Goal: Task Accomplishment & Management: Complete application form

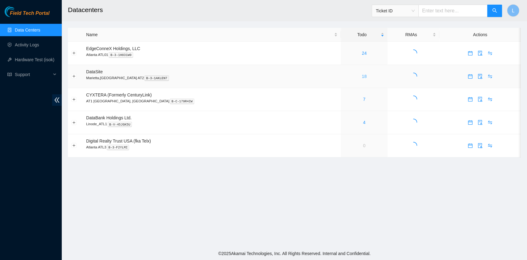
click at [362, 77] on link "18" at bounding box center [364, 76] width 5 height 5
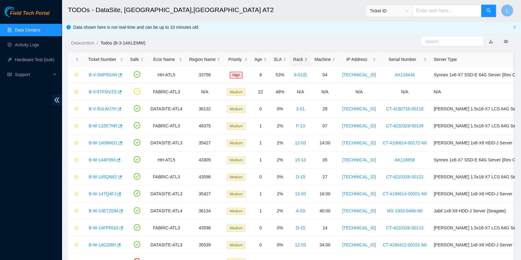
click at [294, 60] on div "Rack" at bounding box center [300, 59] width 15 height 7
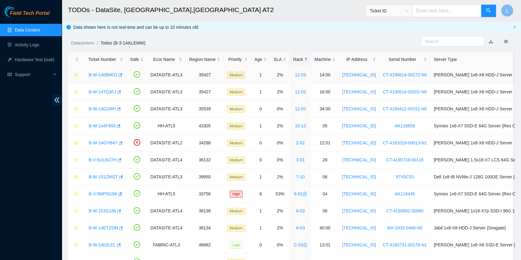
click at [101, 74] on link "B-W-1408MO1" at bounding box center [103, 74] width 29 height 5
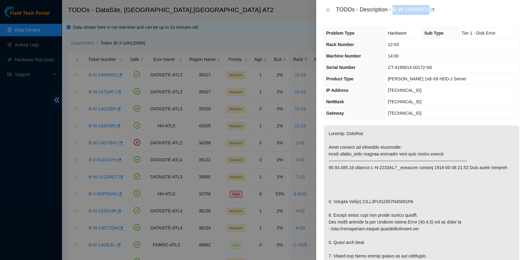
drag, startPoint x: 394, startPoint y: 11, endPoint x: 430, endPoint y: 12, distance: 35.8
click at [430, 12] on div "TODOs - Description - B-W-1408MO1" at bounding box center [428, 10] width 184 height 10
copy div "B-W-1408MO1"
drag, startPoint x: 334, startPoint y: 200, endPoint x: 413, endPoint y: 201, distance: 78.7
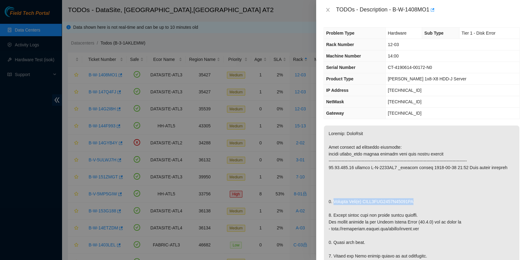
copy p "Replace Disk(s) WFKA3BHJ0000K14055ML"
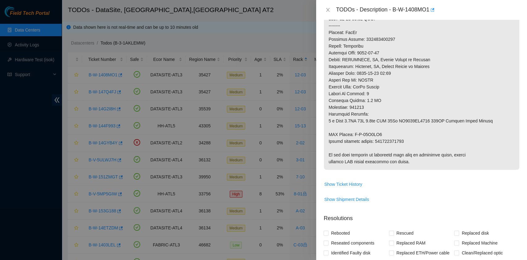
scroll to position [288, 0]
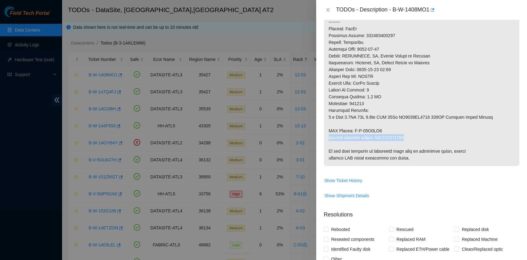
drag, startPoint x: 329, startPoint y: 137, endPoint x: 407, endPoint y: 135, distance: 78.2
click at [407, 135] on p at bounding box center [421, 1] width 195 height 329
copy p "Return tracking number: 463470047983"
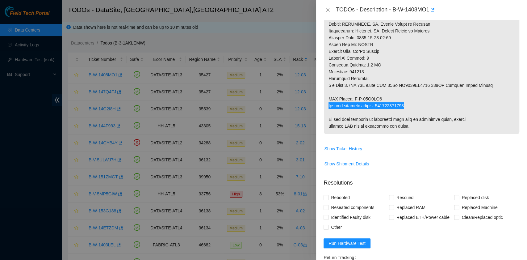
scroll to position [329, 0]
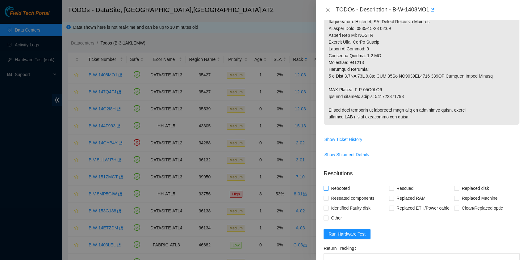
click at [340, 187] on span "Rebooted" at bounding box center [341, 188] width 24 height 10
click at [328, 187] on input "Rebooted" at bounding box center [326, 188] width 4 height 4
checkbox input "true"
click at [389, 186] on input "Rescued" at bounding box center [391, 188] width 4 height 4
checkbox input "true"
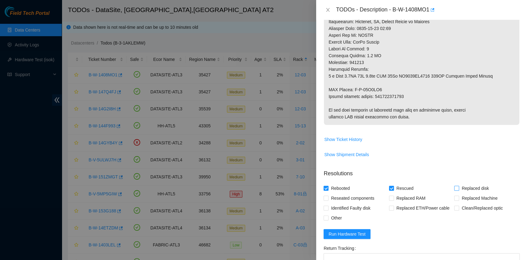
click at [454, 189] on input "Replaced disk" at bounding box center [456, 188] width 4 height 4
checkbox input "true"
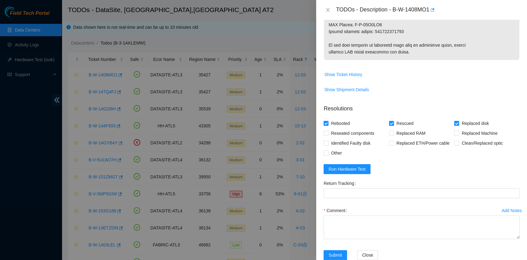
scroll to position [408, 0]
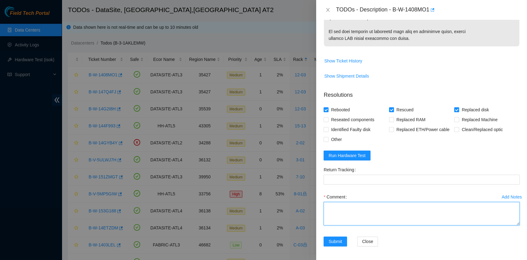
click at [340, 210] on textarea "Comment" at bounding box center [422, 213] width 196 height 23
paste textarea "B-W-1408MO1 rack# 12-03 machine# 14:00 Replaced disk WFKA3BHJ0000K14055ML with …"
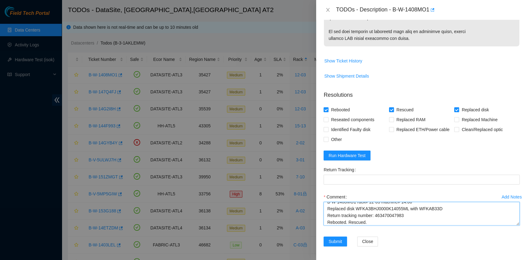
drag, startPoint x: 404, startPoint y: 216, endPoint x: 375, endPoint y: 215, distance: 29.3
click at [375, 215] on textarea "B-W-1408MO1 rack# 12-03 machine# 14:00 Replaced disk WFKA3BHJ0000K14055ML with …" at bounding box center [422, 213] width 196 height 23
type textarea "B-W-1408MO1 rack# 12-03 machine# 14:00 Replaced disk WFKA3BHJ0000K14055ML with …"
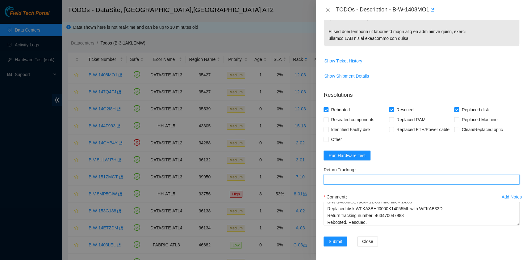
click at [367, 177] on Tracking "Return Tracking" at bounding box center [422, 179] width 196 height 10
paste Tracking "463470047983"
type Tracking "463470047983"
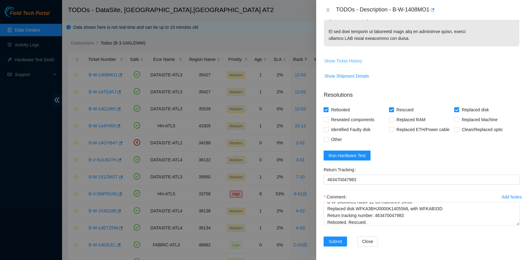
click at [351, 61] on span "Show Ticket History" at bounding box center [343, 60] width 38 height 7
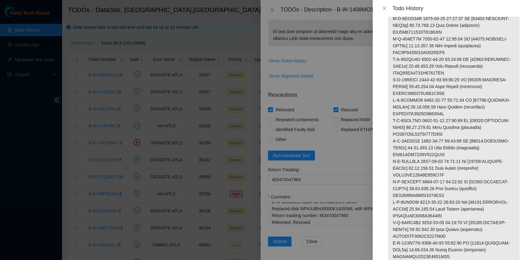
scroll to position [1441, 0]
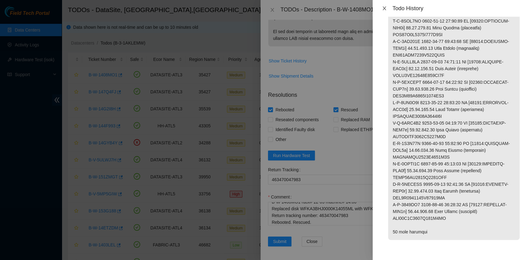
click at [384, 9] on icon "close" at bounding box center [384, 8] width 5 height 5
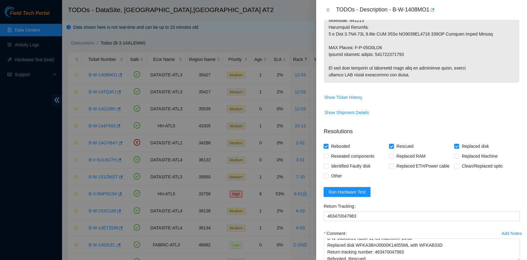
scroll to position [408, 0]
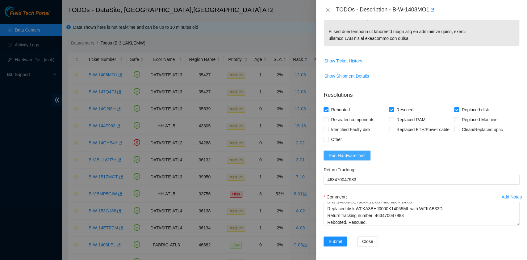
click at [348, 153] on span "Run Hardware Test" at bounding box center [347, 155] width 37 height 7
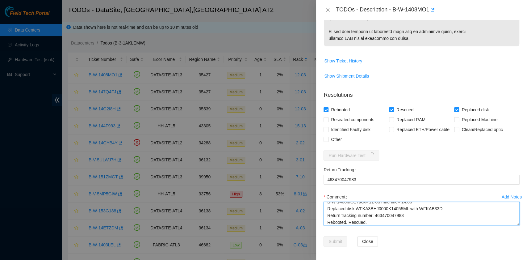
click at [381, 219] on textarea "B-W-1408MO1 rack# 12-03 machine# 14:00 Replaced disk WFKA3BHJ0000K14055ML with …" at bounding box center [422, 213] width 196 height 23
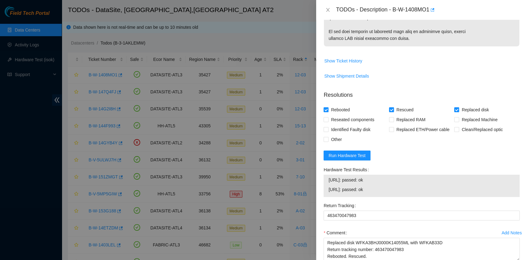
drag, startPoint x: 375, startPoint y: 189, endPoint x: 327, endPoint y: 183, distance: 47.9
click at [327, 183] on div "23.11.230.22: passed: ok 23.11.230.23: passed: ok" at bounding box center [422, 185] width 196 height 22
copy tbody "23.11.230.22: passed: ok 23.11.230.23: passed: ok"
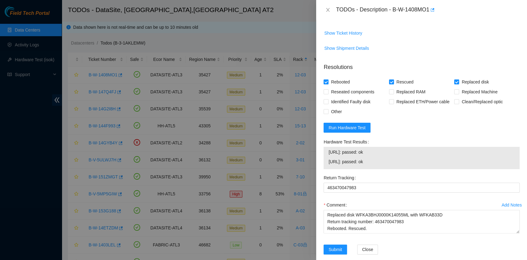
scroll to position [443, 0]
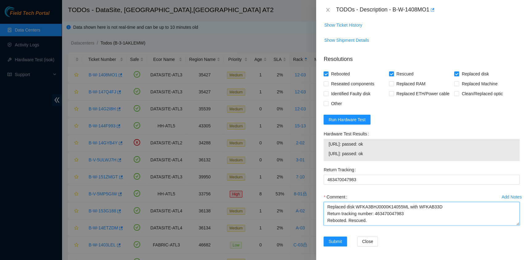
click at [359, 217] on textarea "B-W-1408MO1 rack# 12-03 machine# 14:00 Replaced disk WFKA3BHJ0000K14055ML with …" at bounding box center [422, 213] width 196 height 23
click at [359, 219] on textarea "B-W-1408MO1 rack# 12-03 machine# 14:00 Replaced disk WFKA3BHJ0000K14055ML with …" at bounding box center [422, 213] width 196 height 23
paste textarea "23.11.230.22: passed: ok 23.11.230.23: passed: ok"
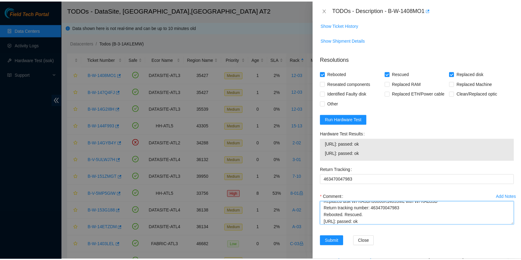
scroll to position [19, 0]
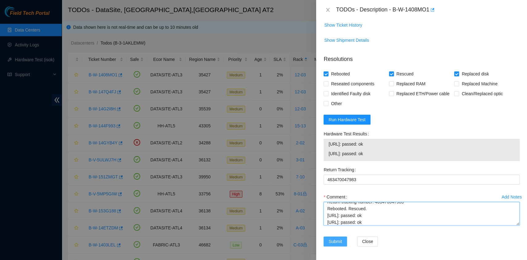
type textarea "B-W-1408MO1 rack# 12-03 machine# 14:00 Replaced disk WFKA3BHJ0000K14055ML with …"
click at [341, 241] on span "Submit" at bounding box center [336, 241] width 14 height 7
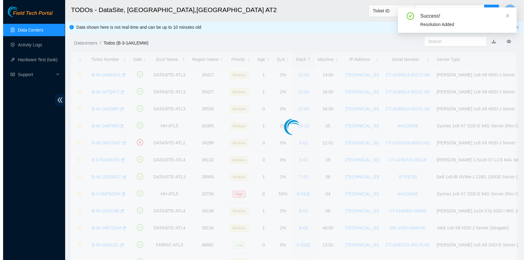
scroll to position [140, 0]
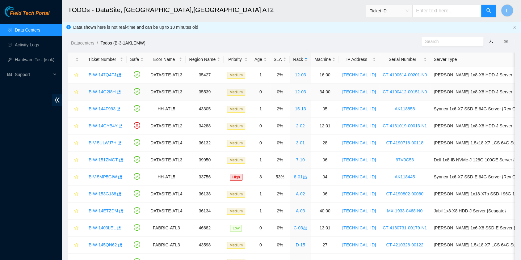
click at [104, 89] on link "B-W-14G2I8H" at bounding box center [102, 91] width 27 height 5
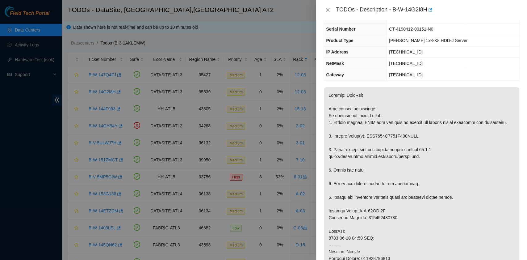
scroll to position [0, 0]
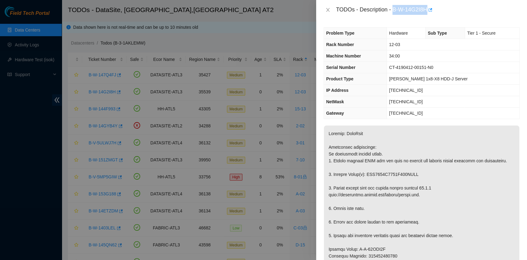
drag, startPoint x: 394, startPoint y: 9, endPoint x: 426, endPoint y: 11, distance: 32.5
click at [426, 11] on div "TODOs - Description - B-W-14G2I8H" at bounding box center [428, 10] width 184 height 10
copy div "B-W-14G2I8H"
drag, startPoint x: 333, startPoint y: 179, endPoint x: 416, endPoint y: 180, distance: 82.8
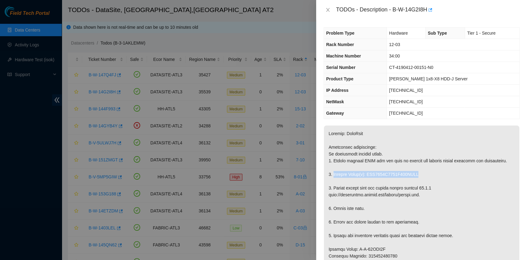
copy p "Replace Drive(s): WFK1382P0000E849GTKS"
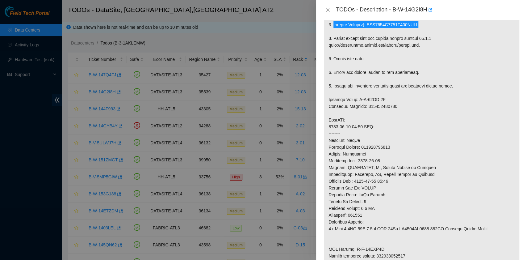
scroll to position [206, 0]
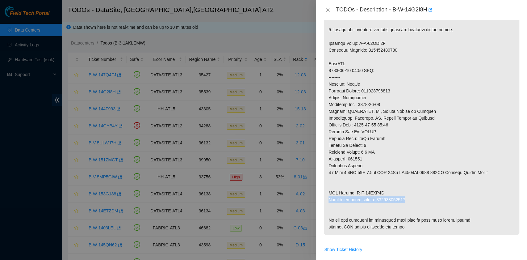
drag, startPoint x: 329, startPoint y: 206, endPoint x: 404, endPoint y: 207, distance: 74.7
click at [404, 207] on p at bounding box center [421, 77] width 195 height 315
copy p "Return tracking number: 463470048648"
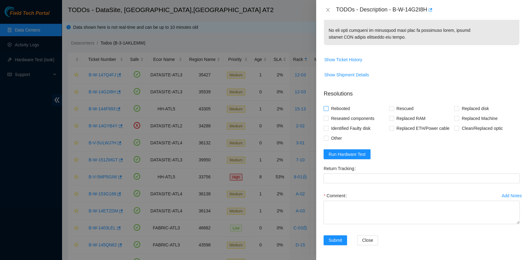
click at [335, 113] on span "Rebooted" at bounding box center [341, 108] width 24 height 10
click at [328, 110] on input "Rebooted" at bounding box center [326, 108] width 4 height 4
checkbox input "true"
click at [390, 110] on input "Rescued" at bounding box center [391, 108] width 4 height 4
checkbox input "true"
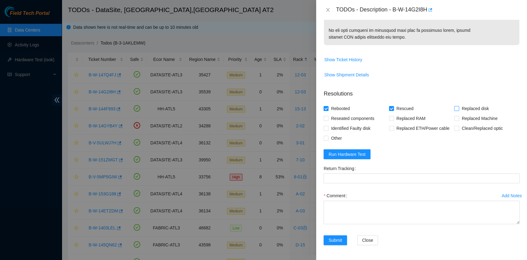
click at [454, 110] on input "Replaced disk" at bounding box center [456, 108] width 4 height 4
checkbox input "true"
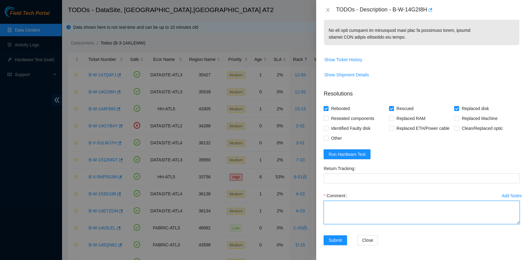
click at [367, 208] on textarea "Comment" at bounding box center [422, 211] width 196 height 23
paste textarea "B-W-14G2I8H rack# 12-03 machine# 34:00 Replaced drive WFK1382P0000E849GTKS Retu…"
drag, startPoint x: 409, startPoint y: 209, endPoint x: 375, endPoint y: 207, distance: 34.6
click at [375, 207] on textarea "B-W-14G2I8H rack# 12-03 machine# 34:00 Replaced drive WFK1382P0000E849GTKS Retu…" at bounding box center [422, 211] width 196 height 23
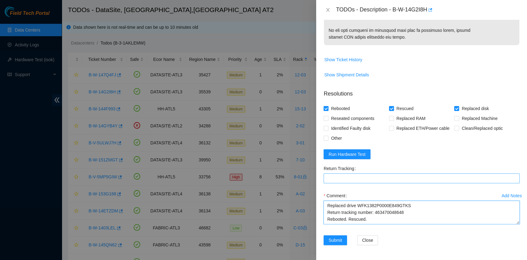
type textarea "B-W-14G2I8H rack# 12-03 machine# 34:00 Replaced drive WFK1382P0000E849GTKS Retu…"
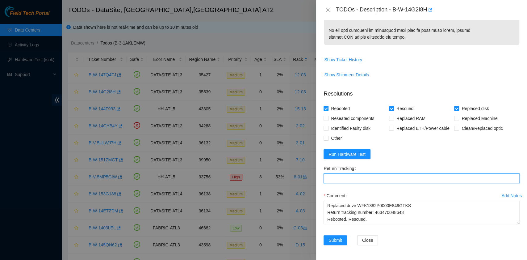
click at [361, 179] on Tracking "Return Tracking" at bounding box center [422, 178] width 196 height 10
paste Tracking "463470048648"
type Tracking "463470048648"
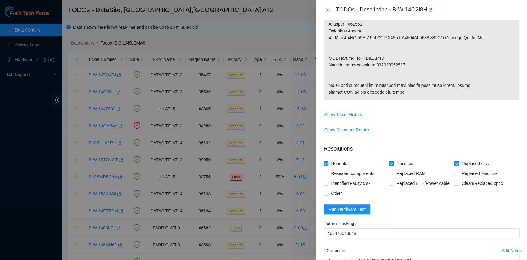
scroll to position [428, 0]
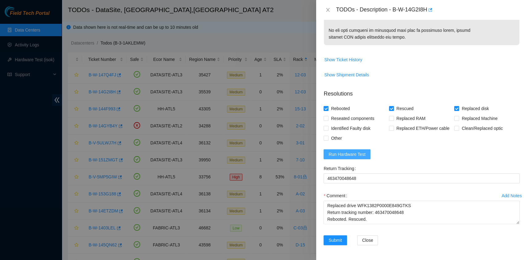
click at [355, 153] on span "Run Hardware Test" at bounding box center [347, 154] width 37 height 7
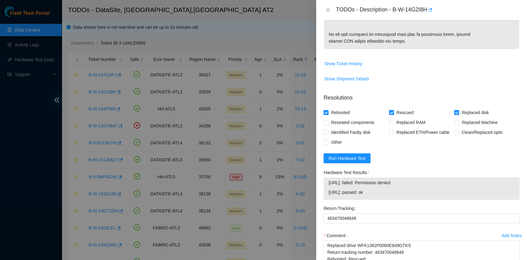
scroll to position [453, 0]
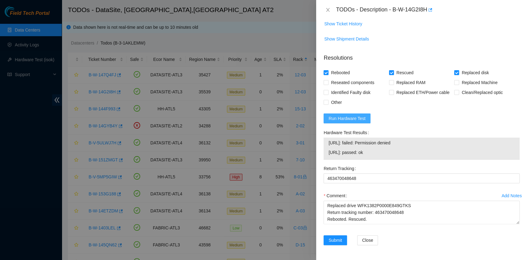
click at [358, 122] on span "Run Hardware Test" at bounding box center [347, 118] width 37 height 7
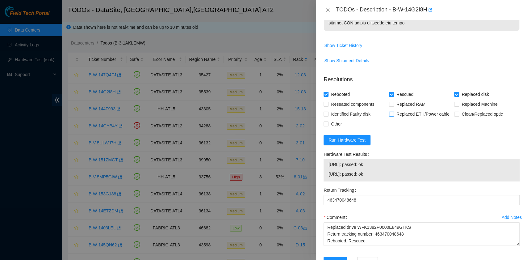
scroll to position [464, 0]
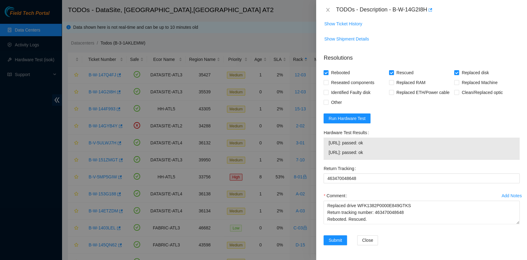
drag, startPoint x: 379, startPoint y: 153, endPoint x: 329, endPoint y: 148, distance: 50.3
click at [329, 148] on tbody "23.11.230.174: passed: ok 23.11.230.175: passed: ok" at bounding box center [421, 148] width 187 height 19
copy tbody "23.11.230.174: passed: ok 23.11.230.175: passed: ok"
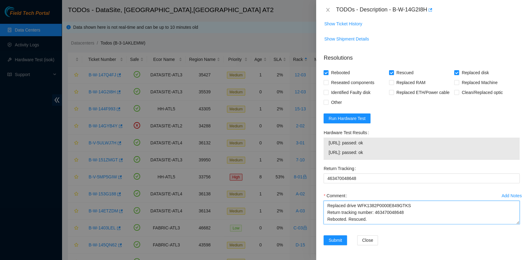
click at [335, 219] on textarea "B-W-14G2I8H rack# 12-03 machine# 34:00 Replaced drive WFK1382P0000E849GTKS Retu…" at bounding box center [422, 211] width 196 height 23
paste textarea "23.11.230.174: passed: ok 23.11.230.175: passed: ok"
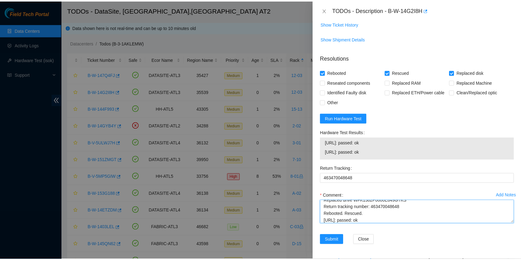
scroll to position [19, 0]
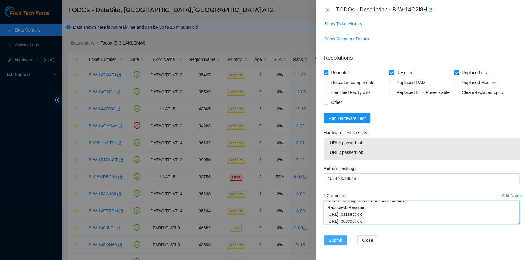
type textarea "B-W-14G2I8H rack# 12-03 machine# 34:00 Replaced drive WFK1382P0000E849GTKS Retu…"
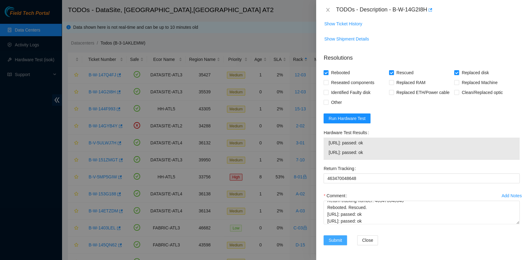
click at [341, 241] on span "Submit" at bounding box center [336, 240] width 14 height 7
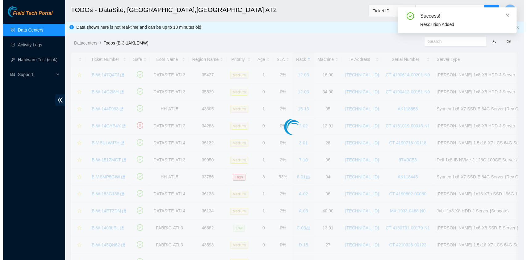
scroll to position [140, 0]
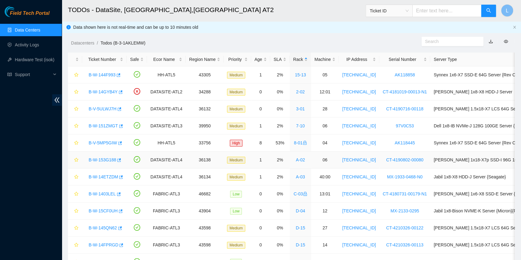
click at [105, 160] on link "B-W-153G188" at bounding box center [102, 159] width 27 height 5
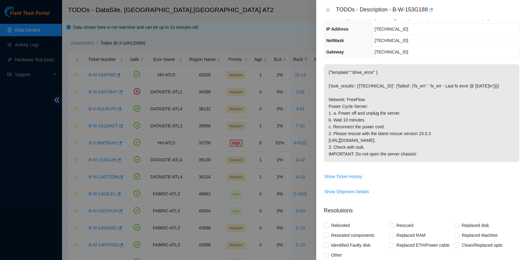
scroll to position [0, 0]
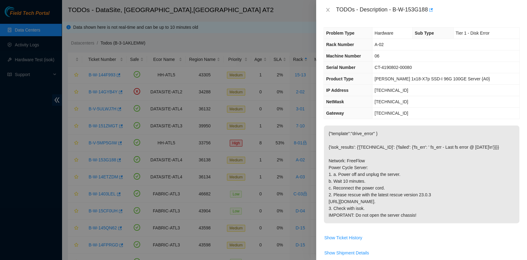
click at [342, 112] on span "Gateway" at bounding box center [335, 113] width 18 height 5
drag, startPoint x: 393, startPoint y: 10, endPoint x: 427, endPoint y: 11, distance: 34.0
click at [427, 11] on div "TODOs - Description - B-W-153G188" at bounding box center [428, 10] width 184 height 10
copy div "B-W-153G188"
drag, startPoint x: 329, startPoint y: 181, endPoint x: 385, endPoint y: 199, distance: 58.9
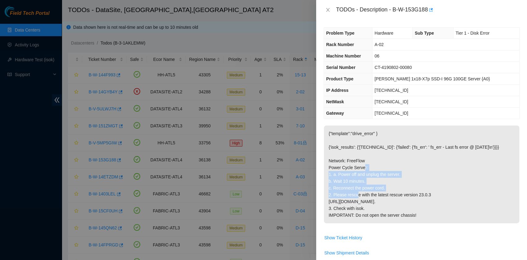
click at [385, 199] on p "{"template":"drive_error" } {'isok_results': {'23.55.60.13': {'failed': {'fs_er…" at bounding box center [421, 174] width 195 height 98
copy p "Power Cycle Server: 1. a. Power off and unplug the server. b. Wait 10 minutes. …"
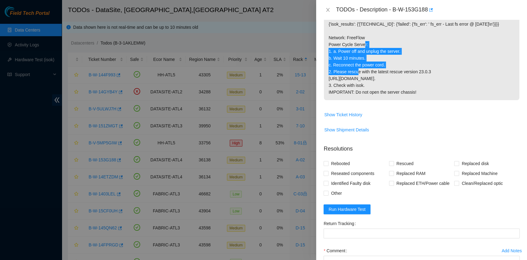
scroll to position [124, 0]
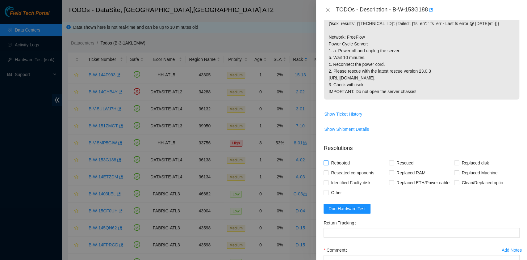
click at [339, 168] on span "Rebooted" at bounding box center [341, 163] width 24 height 10
click at [328, 165] on input "Rebooted" at bounding box center [326, 162] width 4 height 4
checkbox input "true"
click at [394, 168] on span "Rescued" at bounding box center [405, 163] width 22 height 10
click at [393, 165] on input "Rescued" at bounding box center [391, 162] width 4 height 4
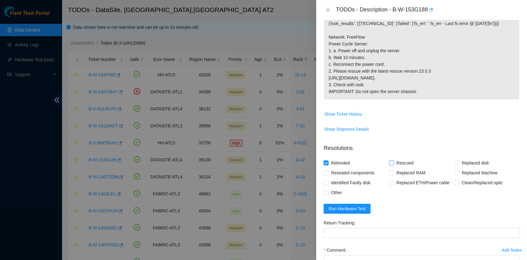
checkbox input "true"
click at [337, 197] on span "Other" at bounding box center [337, 192] width 16 height 10
click at [328, 194] on input "Other" at bounding box center [326, 192] width 4 height 4
checkbox input "true"
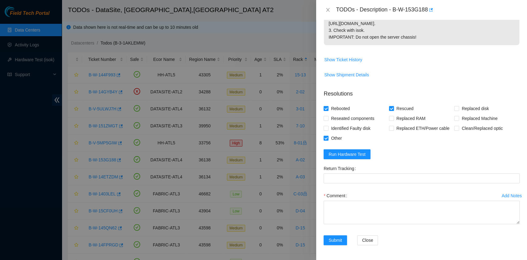
scroll to position [197, 0]
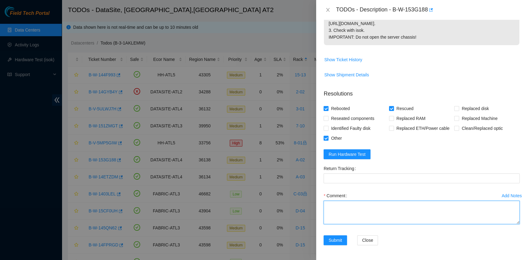
click at [355, 212] on textarea "Comment" at bounding box center [422, 211] width 196 height 23
paste textarea "B-W-153G188 rack# A-02 machine# 06 Powered Cycle Server: Powered off and unplug…"
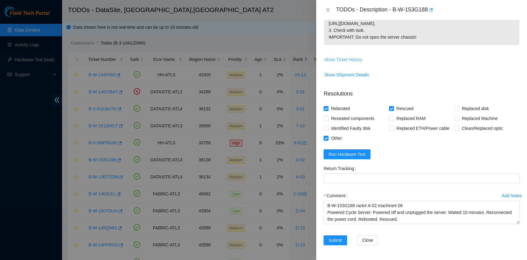
click at [356, 61] on span "Show Ticket History" at bounding box center [343, 59] width 38 height 7
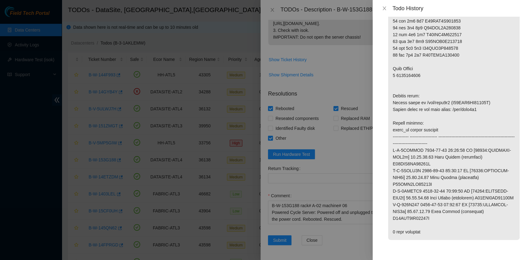
scroll to position [591, 0]
click at [385, 10] on icon "close" at bounding box center [384, 8] width 5 height 5
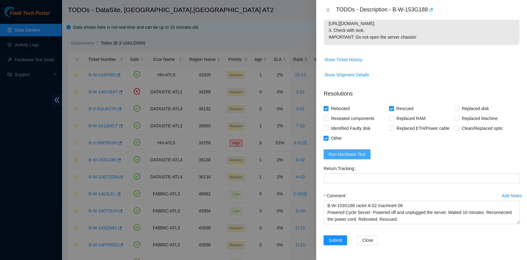
click at [346, 155] on span "Run Hardware Test" at bounding box center [347, 154] width 37 height 7
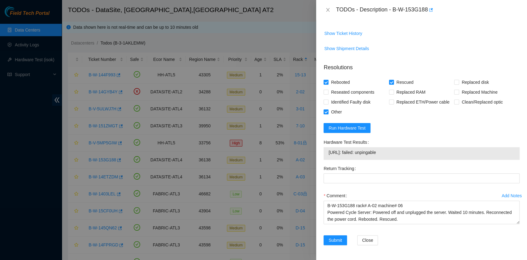
scroll to position [223, 0]
click at [365, 128] on button "Run Hardware Test" at bounding box center [347, 128] width 47 height 10
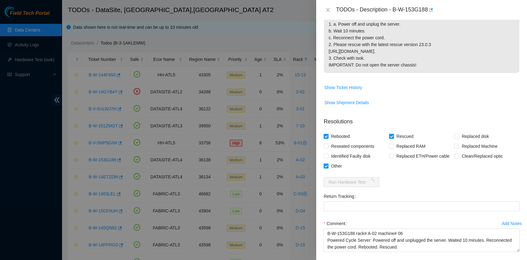
scroll to position [197, 0]
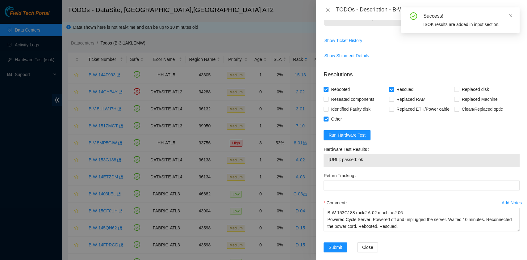
drag, startPoint x: 374, startPoint y: 181, endPoint x: 324, endPoint y: 178, distance: 50.1
click at [324, 167] on div "23.55.60.13: passed: ok" at bounding box center [422, 160] width 196 height 13
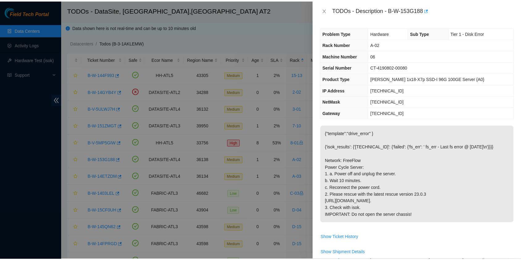
scroll to position [223, 0]
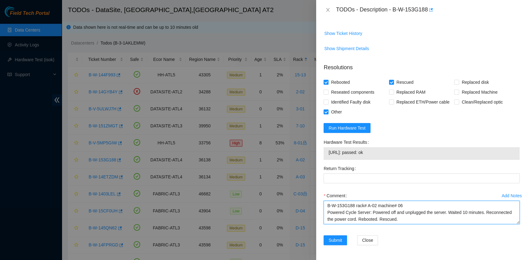
click at [347, 219] on textarea "B-W-153G188 rack# A-02 machine# 06 Powered Cycle Server: Powered off and unplug…" at bounding box center [422, 211] width 196 height 23
paste textarea "23.55.60.13: passed: ok"
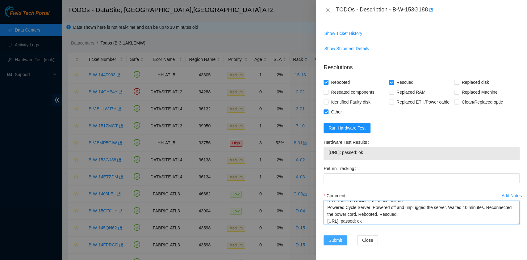
type textarea "B-W-153G188 rack# A-02 machine# 06 Powered Cycle Server: Powered off and unplug…"
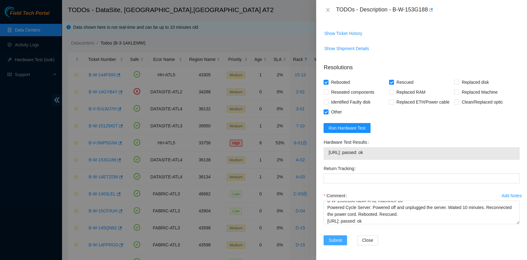
click at [333, 241] on span "Submit" at bounding box center [336, 240] width 14 height 7
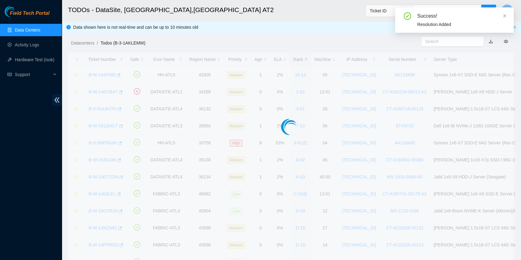
scroll to position [157, 0]
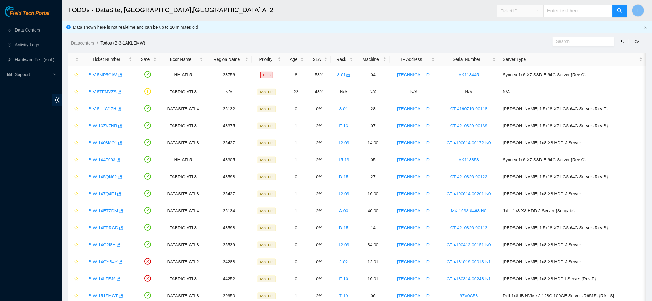
click at [543, 12] on div "Ticket ID" at bounding box center [520, 11] width 46 height 10
click at [524, 72] on div "Tracking Number" at bounding box center [522, 72] width 39 height 7
click at [568, 9] on input "text" at bounding box center [578, 11] width 69 height 12
click at [562, 14] on input "text" at bounding box center [578, 11] width 69 height 12
type input "473665212823"
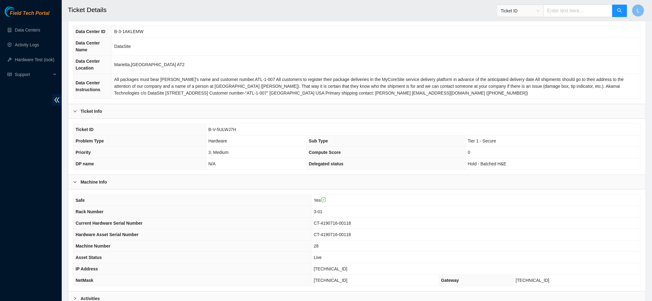
scroll to position [82, 0]
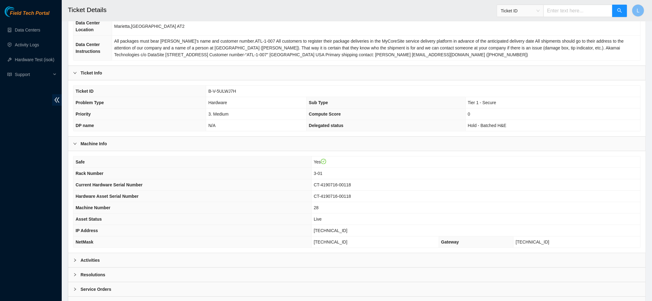
click at [542, 14] on div "Ticket ID" at bounding box center [520, 11] width 46 height 10
click at [523, 73] on div "Tracking Number" at bounding box center [522, 72] width 39 height 7
click at [563, 9] on input "text" at bounding box center [578, 11] width 69 height 12
type input "473665212320"
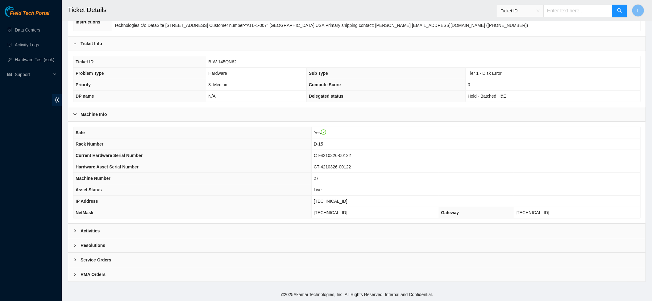
scroll to position [114, 0]
click at [75, 245] on icon "right" at bounding box center [75, 245] width 2 height 3
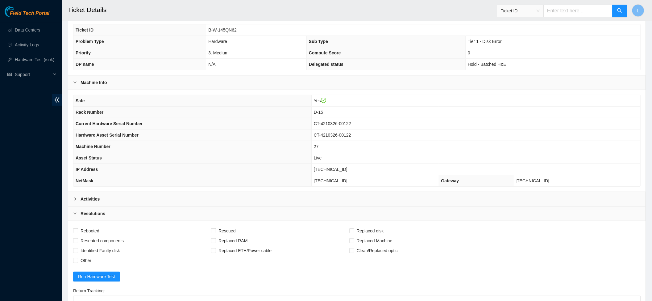
scroll to position [156, 0]
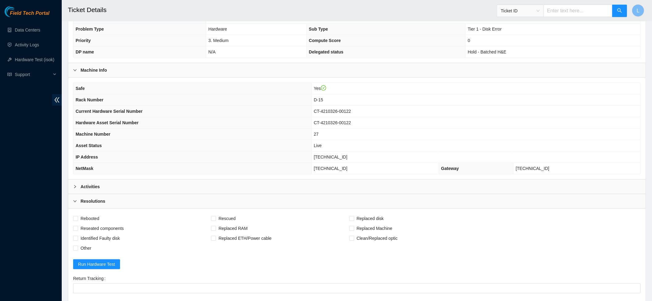
click at [76, 188] on icon "right" at bounding box center [75, 187] width 4 height 4
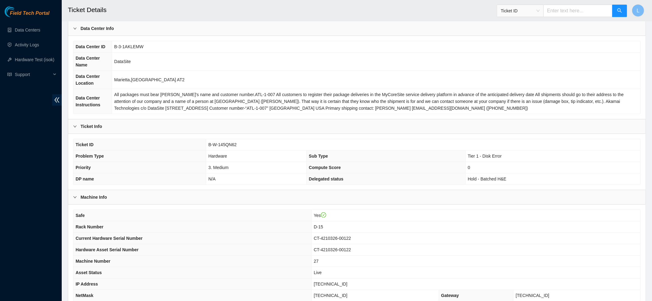
scroll to position [41, 0]
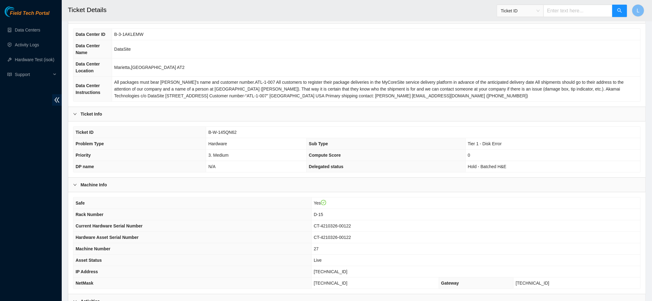
click at [540, 8] on span "Ticket ID" at bounding box center [520, 10] width 39 height 9
click at [526, 71] on div "Tracking Number" at bounding box center [522, 72] width 39 height 7
click at [556, 14] on input "text" at bounding box center [578, 11] width 69 height 12
type input "463470048718"
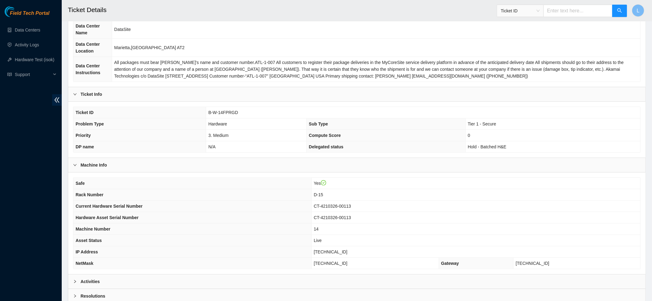
scroll to position [82, 0]
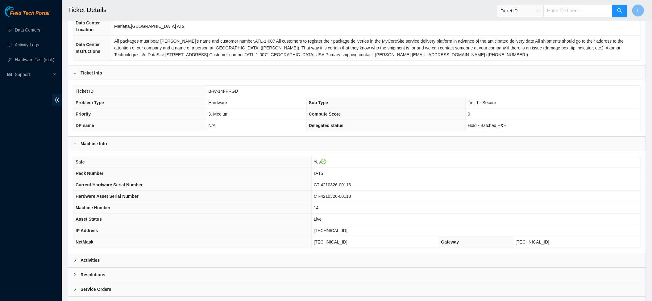
click at [539, 12] on span "Ticket ID" at bounding box center [520, 10] width 39 height 9
click at [527, 70] on div "Tracking Number" at bounding box center [522, 72] width 39 height 7
click at [560, 13] on input "text" at bounding box center [578, 11] width 69 height 12
type input "473665213094"
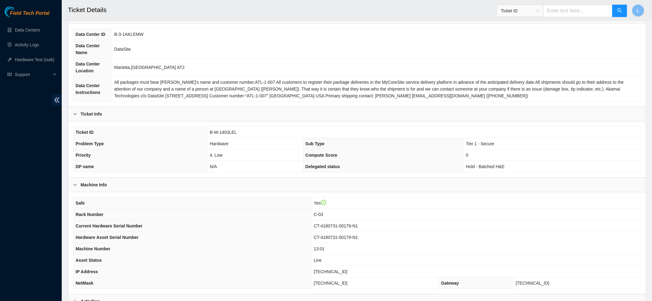
scroll to position [82, 0]
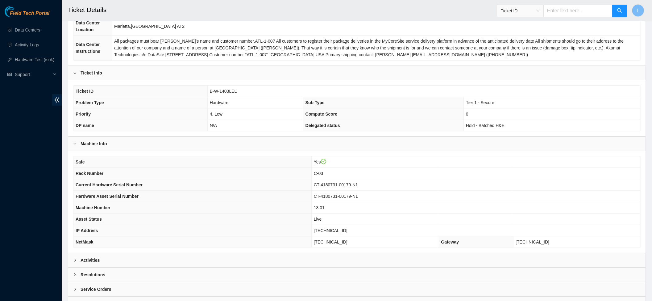
click at [540, 14] on span "Ticket ID" at bounding box center [520, 10] width 39 height 9
click at [519, 72] on div "Tracking Number" at bounding box center [522, 72] width 39 height 7
click at [554, 12] on input "text" at bounding box center [578, 11] width 69 height 12
type input "463470048590"
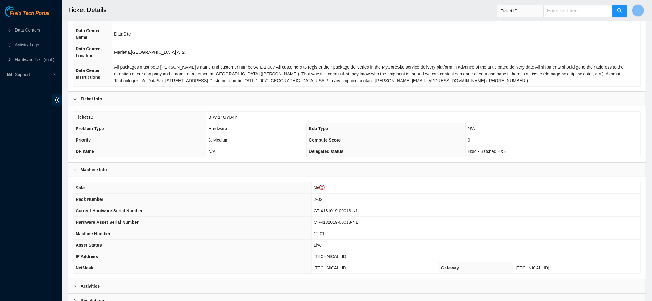
scroll to position [82, 0]
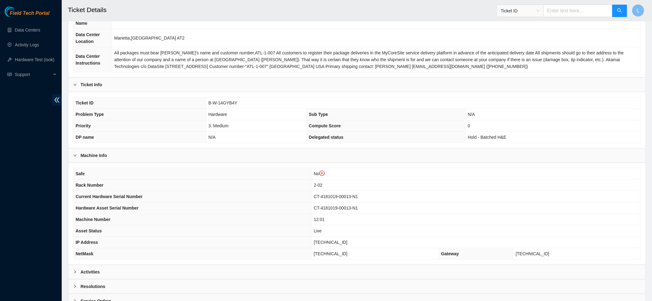
click at [539, 11] on span "Ticket ID" at bounding box center [520, 10] width 39 height 9
click at [524, 73] on div "Tracking Number" at bounding box center [522, 72] width 39 height 7
click at [551, 9] on input "text" at bounding box center [578, 11] width 69 height 12
type input "473665212661"
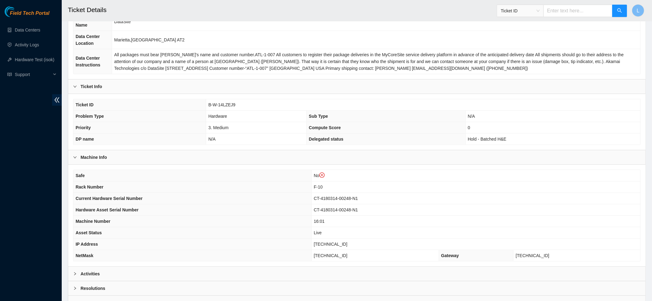
scroll to position [82, 0]
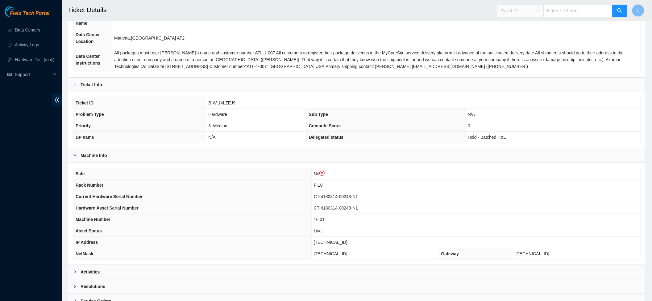
click at [539, 13] on span "Ticket ID" at bounding box center [520, 10] width 39 height 9
click at [521, 69] on div "Tracking Number" at bounding box center [522, 72] width 39 height 7
click at [552, 10] on input "text" at bounding box center [578, 11] width 69 height 12
click at [556, 13] on input "text" at bounding box center [578, 11] width 69 height 12
type input "463470048637"
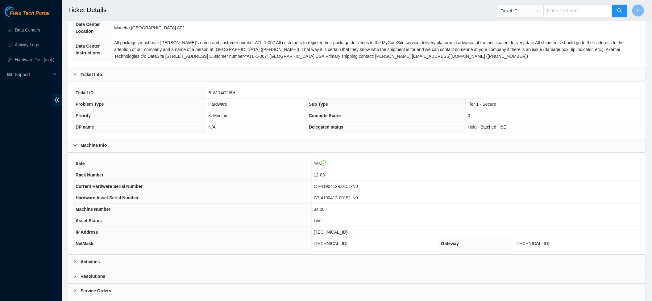
scroll to position [82, 0]
click at [540, 12] on span "Ticket ID" at bounding box center [520, 10] width 39 height 9
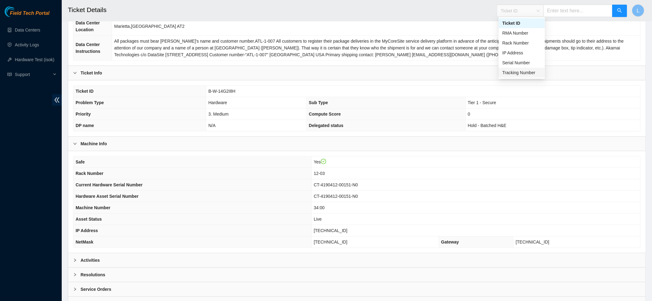
click at [523, 75] on div "Tracking Number" at bounding box center [522, 72] width 39 height 7
click at [560, 13] on input "text" at bounding box center [578, 11] width 69 height 12
type input "463470048155"
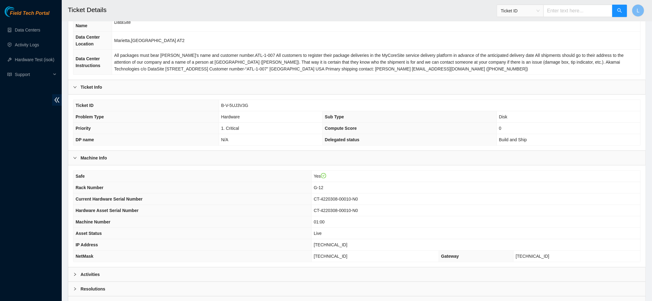
scroll to position [82, 0]
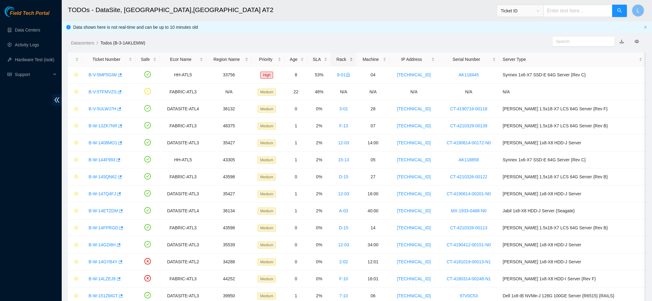
click at [346, 57] on div "Rack" at bounding box center [343, 59] width 19 height 7
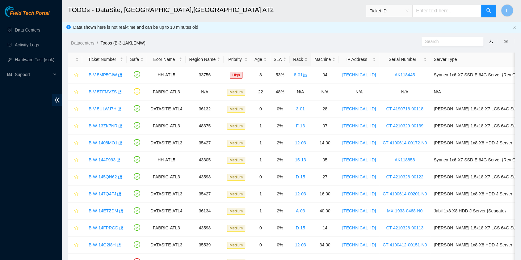
click at [293, 61] on div "Rack" at bounding box center [300, 59] width 15 height 7
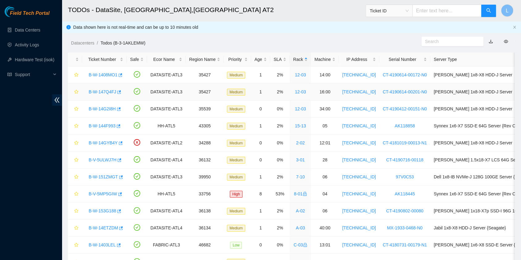
click at [108, 94] on link "B-W-147Q4FJ" at bounding box center [102, 91] width 27 height 5
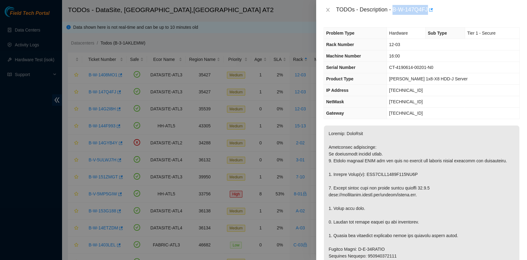
drag, startPoint x: 393, startPoint y: 11, endPoint x: 426, endPoint y: 13, distance: 33.7
click at [426, 13] on div "TODOs - Description - B-W-147Q4FJ" at bounding box center [428, 10] width 184 height 10
copy div "B-W-147Q4FJ"
drag, startPoint x: 334, startPoint y: 180, endPoint x: 418, endPoint y: 180, distance: 84.0
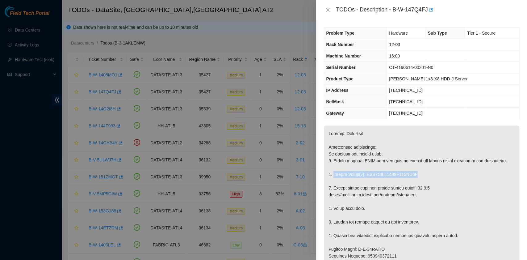
copy p "Replace Drive(s): WFK0XWWN0000E906KD1B"
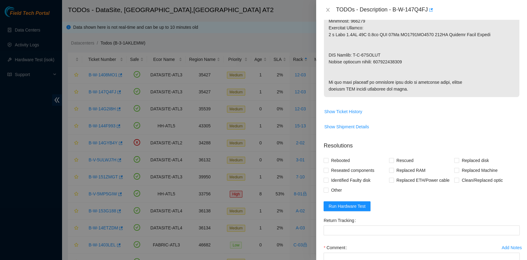
scroll to position [371, 0]
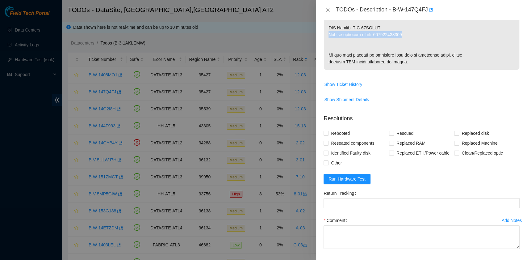
drag, startPoint x: 329, startPoint y: 40, endPoint x: 405, endPoint y: 40, distance: 75.3
copy p "Return tracking number: 463470047549"
click at [340, 88] on span "Show Ticket History" at bounding box center [343, 84] width 38 height 7
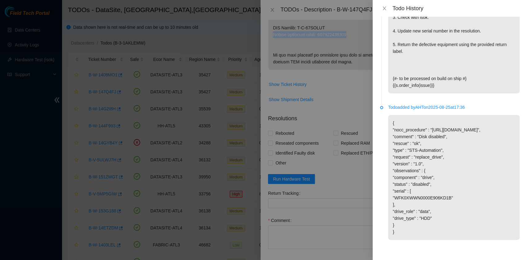
scroll to position [690, 0]
click at [385, 9] on icon "close" at bounding box center [384, 8] width 3 height 4
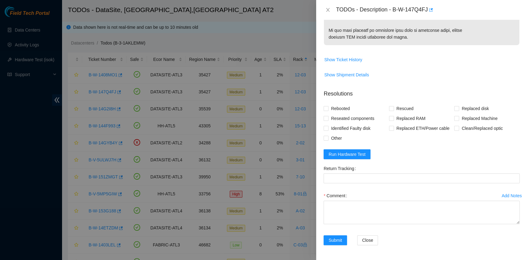
scroll to position [428, 0]
click at [346, 108] on span "Rebooted" at bounding box center [341, 108] width 24 height 10
click at [328, 108] on input "Rebooted" at bounding box center [326, 108] width 4 height 4
checkbox input "true"
click at [391, 107] on input "Rescued" at bounding box center [391, 108] width 4 height 4
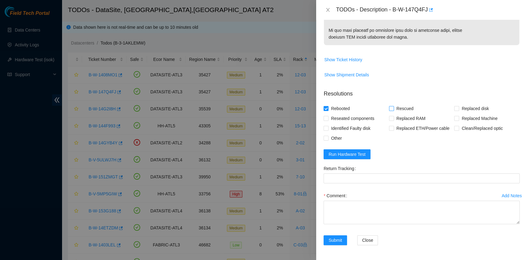
checkbox input "true"
click at [454, 109] on input "Replaced disk" at bounding box center [456, 108] width 4 height 4
checkbox input "true"
click at [364, 153] on button "Run Hardware Test" at bounding box center [347, 154] width 47 height 10
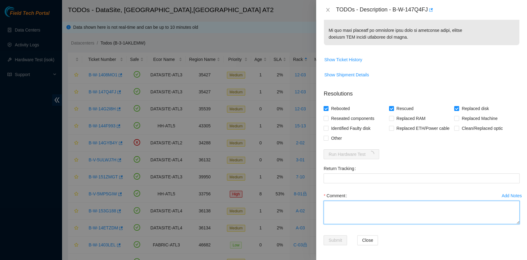
click at [350, 209] on textarea "Comment" at bounding box center [422, 211] width 196 height 23
paste textarea "B-W-147Q4FJ rack# 12-03 machine# 16:00 Replaced drive WFK0XWWN0000E906KD1B with…"
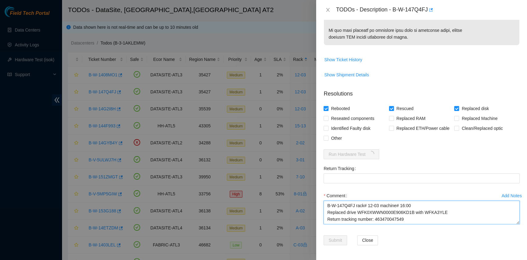
scroll to position [5, 0]
click at [350, 209] on textarea "B-W-147Q4FJ rack# 12-03 machine# 16:00 Replaced drive WFK0XWWN0000E906KD1B with…" at bounding box center [422, 211] width 196 height 23
click at [379, 219] on textarea "B-W-147Q4FJ rack# 12-03 machine# 16:00 Replaced drive WFK0XWWN0000E906KD1B with…" at bounding box center [422, 211] width 196 height 23
drag, startPoint x: 405, startPoint y: 209, endPoint x: 374, endPoint y: 207, distance: 31.5
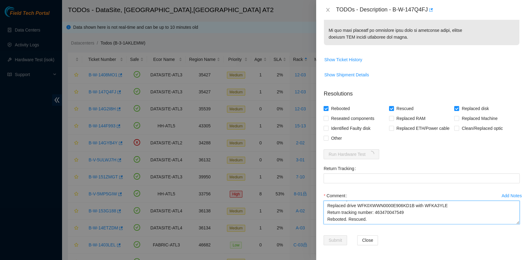
click at [374, 207] on textarea "B-W-147Q4FJ rack# 12-03 machine# 16:00 Replaced drive WFK0XWWN0000E906KD1B with…" at bounding box center [422, 211] width 196 height 23
type textarea "B-W-147Q4FJ rack# 12-03 machine# 16:00 Replaced drive WFK0XWWN0000E906KD1B with…"
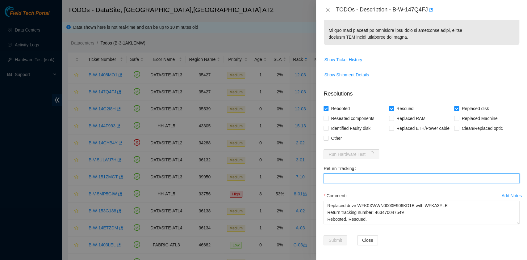
click at [372, 178] on Tracking "Return Tracking" at bounding box center [422, 178] width 196 height 10
paste Tracking "463470047549"
type Tracking "463470047549"
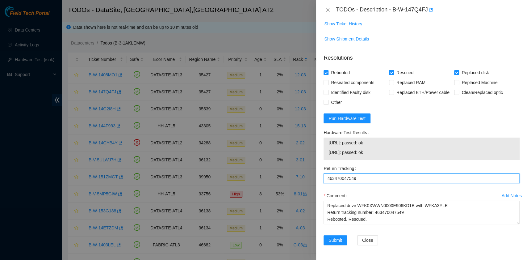
scroll to position [464, 0]
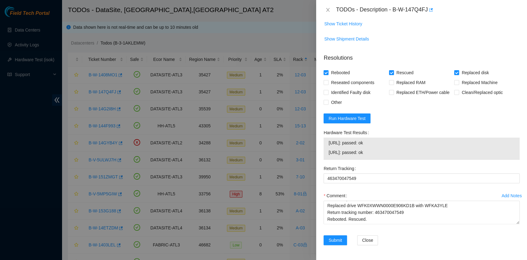
drag, startPoint x: 379, startPoint y: 154, endPoint x: 324, endPoint y: 146, distance: 55.5
click at [324, 146] on div "23.11.230.30: passed: ok 23.11.230.31: passed: ok" at bounding box center [422, 148] width 196 height 22
copy tbody "23.11.230.30: passed: ok 23.11.230.31: passed: ok"
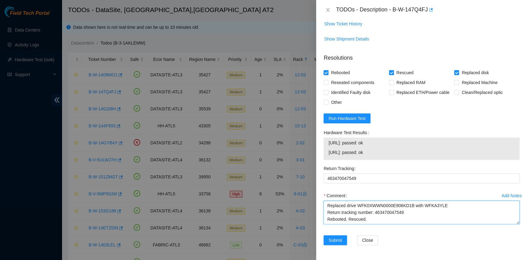
click at [353, 220] on textarea "B-W-147Q4FJ rack# 12-03 machine# 16:00 Replaced drive WFK0XWWN0000E906KD1B with…" at bounding box center [422, 211] width 196 height 23
paste textarea "23.11.230.30: passed: ok 23.11.230.31: passed: ok"
type textarea "B-W-147Q4FJ rack# 12-03 machine# 16:00 Replaced drive WFK0XWWN0000E906KD1B with…"
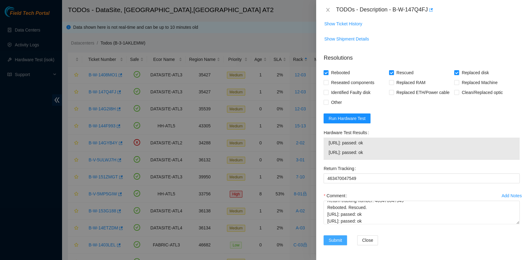
click at [339, 241] on span "Submit" at bounding box center [336, 240] width 14 height 7
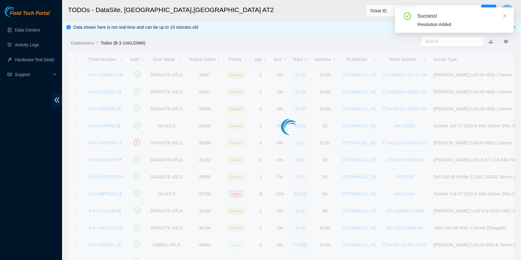
scroll to position [140, 0]
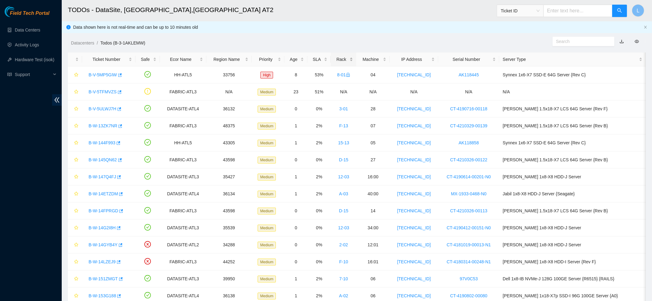
click at [345, 61] on div "Rack" at bounding box center [343, 59] width 19 height 7
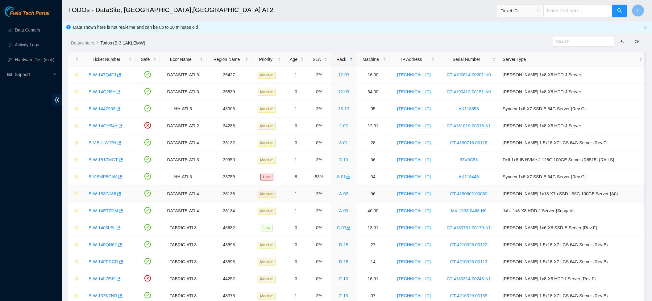
click at [103, 193] on link "B-W-153G188" at bounding box center [102, 193] width 27 height 5
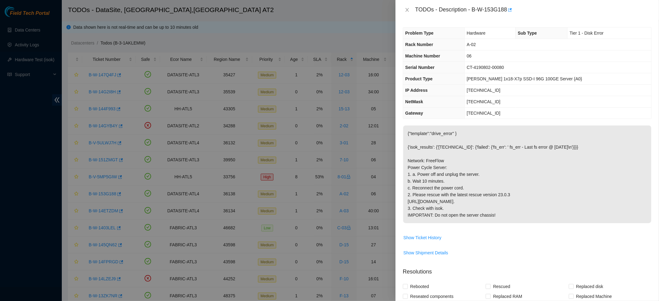
click at [531, 242] on span "Show Ticket History" at bounding box center [527, 238] width 248 height 10
click at [408, 12] on icon "close" at bounding box center [406, 9] width 5 height 5
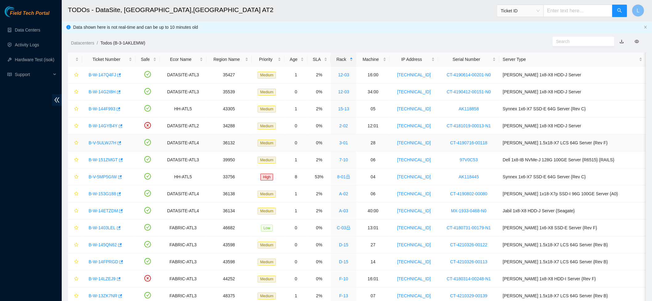
click at [107, 143] on link "B-V-5ULWJ7H" at bounding box center [103, 142] width 28 height 5
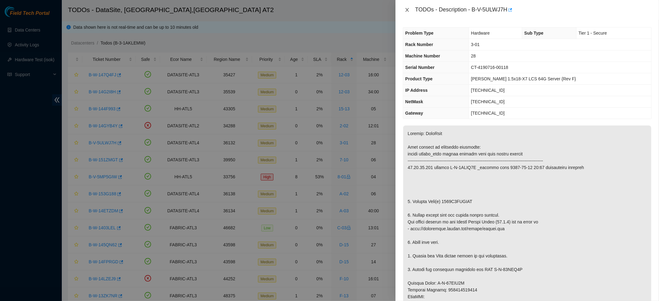
click at [408, 11] on icon "close" at bounding box center [406, 9] width 5 height 5
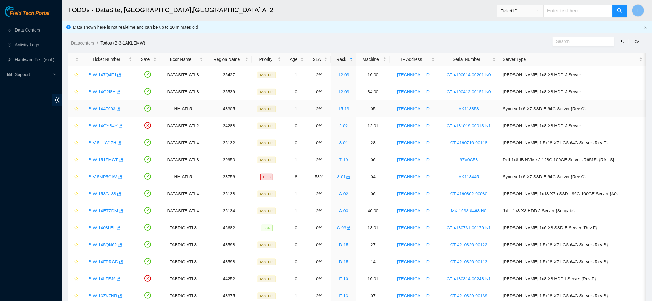
click at [110, 106] on div "B-W-144F993" at bounding box center [109, 109] width 47 height 10
click at [110, 109] on link "B-W-144F993" at bounding box center [102, 108] width 27 height 5
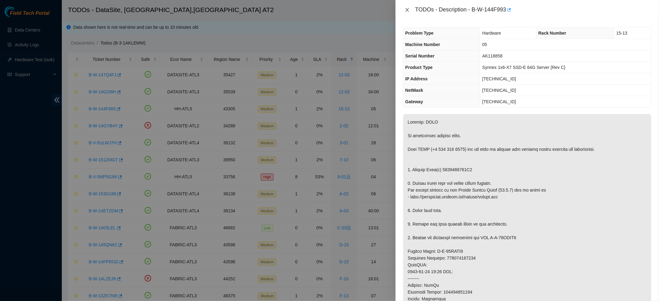
click at [406, 10] on icon "close" at bounding box center [406, 10] width 3 height 4
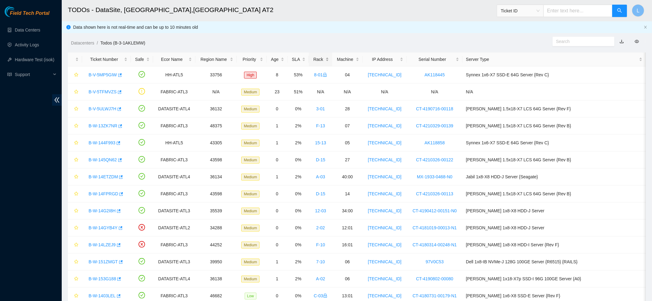
click at [329, 60] on div "Rack" at bounding box center [320, 59] width 16 height 7
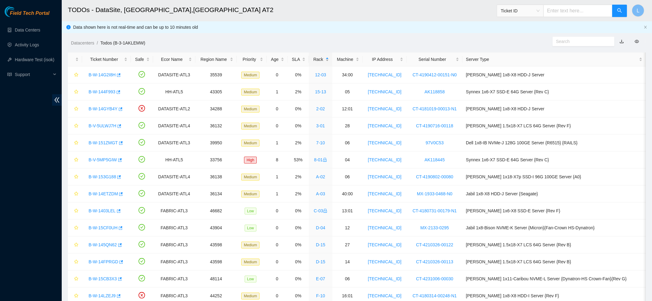
click at [329, 60] on div "Rack" at bounding box center [320, 59] width 16 height 7
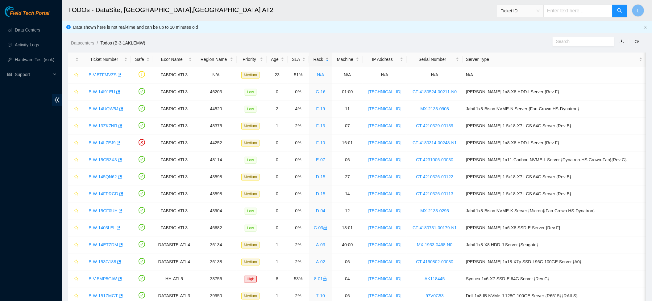
click at [329, 60] on div "Rack" at bounding box center [320, 59] width 16 height 7
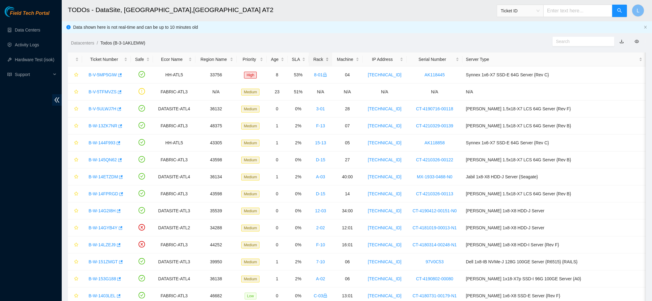
click at [329, 60] on div "Rack" at bounding box center [320, 59] width 16 height 7
click at [36, 30] on link "Data Centers" at bounding box center [27, 29] width 25 height 5
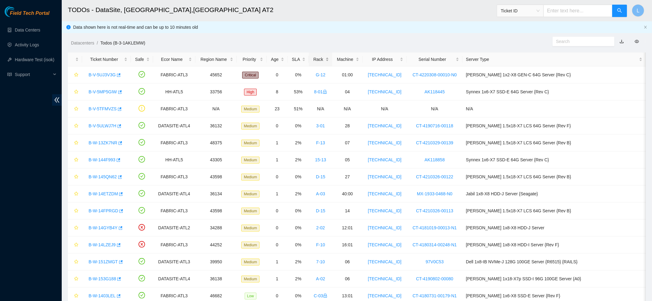
click at [329, 61] on div "Rack" at bounding box center [320, 59] width 16 height 7
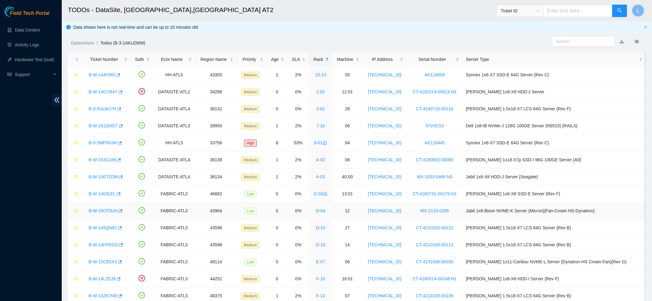
click at [111, 213] on link "B-W-15CF0UH" at bounding box center [103, 210] width 29 height 5
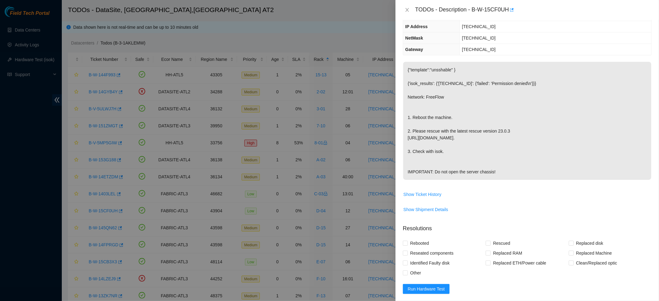
scroll to position [82, 0]
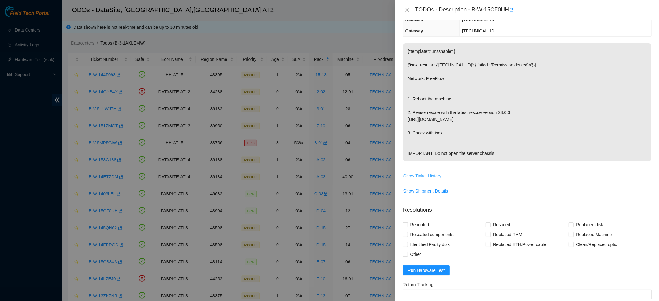
click at [427, 179] on span "Show Ticket History" at bounding box center [422, 175] width 38 height 7
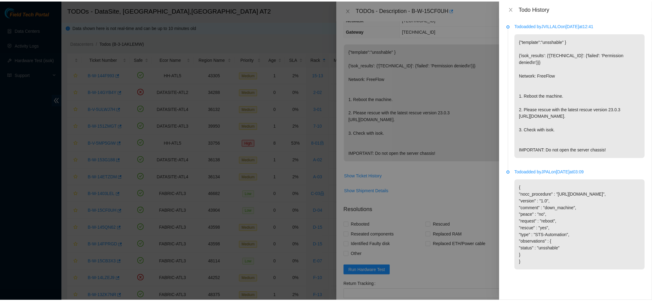
scroll to position [9, 0]
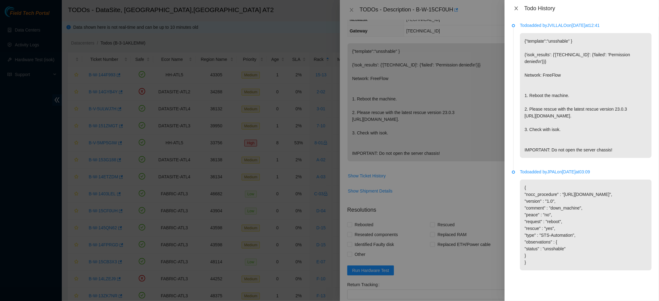
click at [514, 8] on icon "close" at bounding box center [515, 8] width 5 height 5
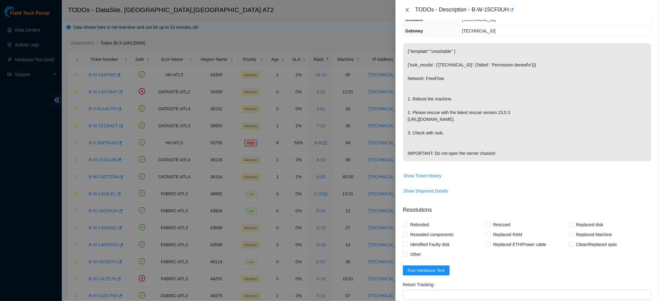
click at [406, 11] on icon "close" at bounding box center [406, 10] width 3 height 4
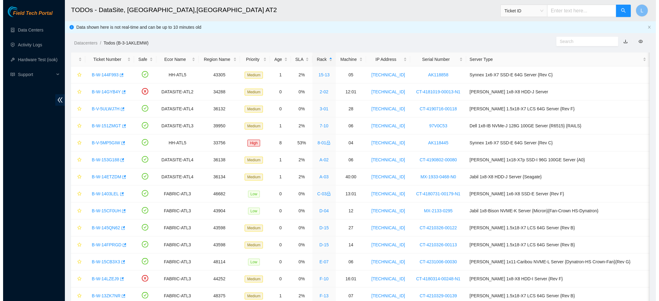
scroll to position [109, 0]
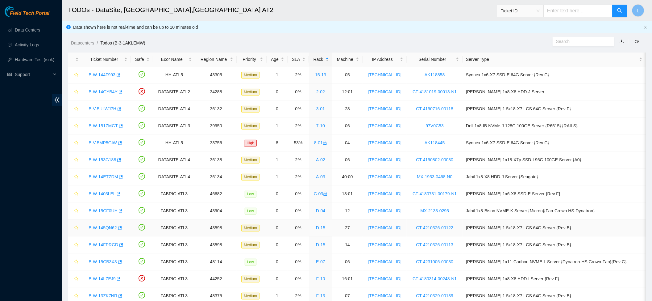
click at [113, 227] on link "B-W-145QN62" at bounding box center [103, 227] width 28 height 5
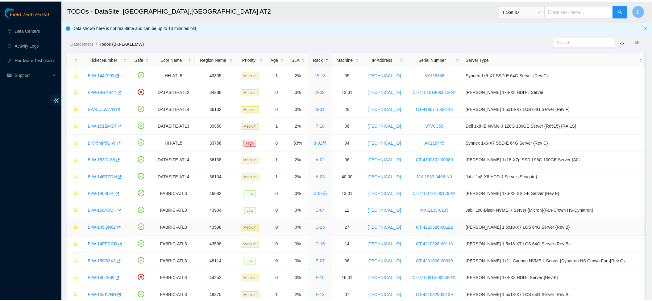
scroll to position [82, 0]
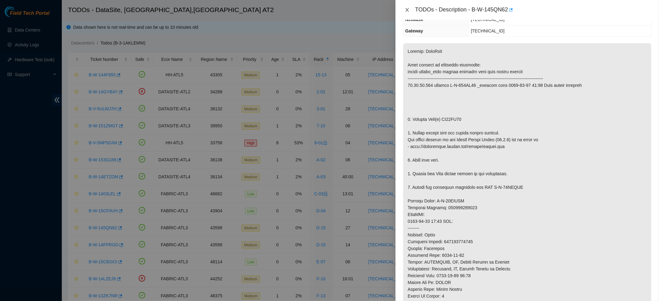
click at [404, 10] on icon "close" at bounding box center [406, 9] width 5 height 5
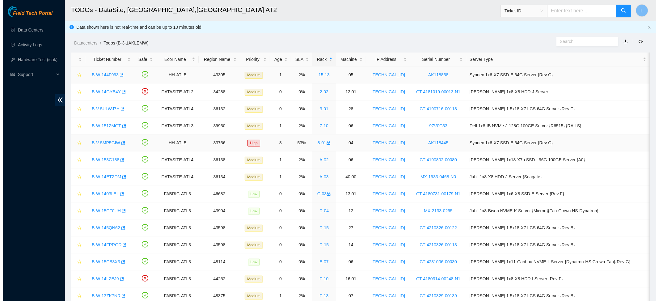
scroll to position [109, 0]
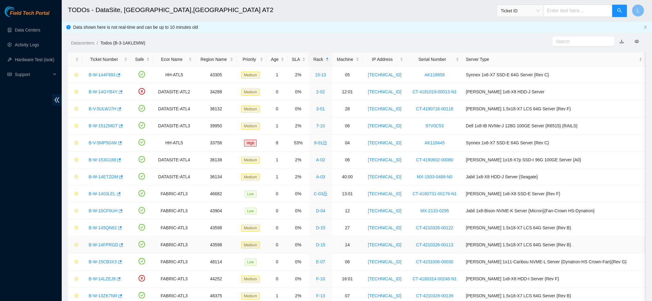
click at [111, 245] on link "B-W-14FPRGD" at bounding box center [104, 244] width 30 height 5
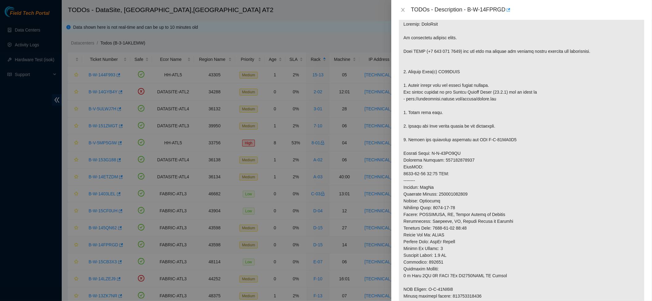
scroll to position [82, 0]
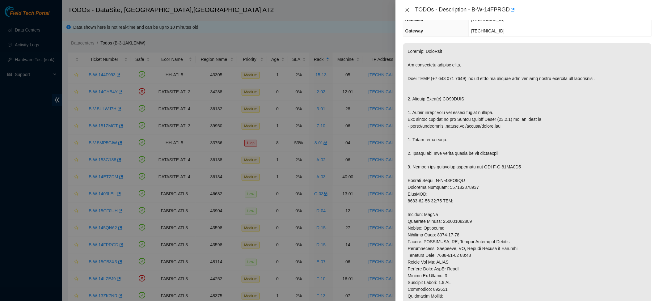
click at [407, 10] on icon "close" at bounding box center [406, 10] width 3 height 4
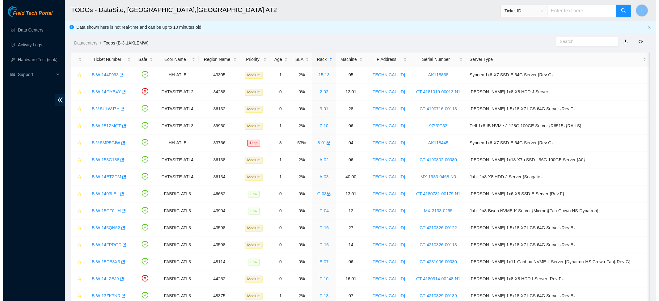
scroll to position [109, 0]
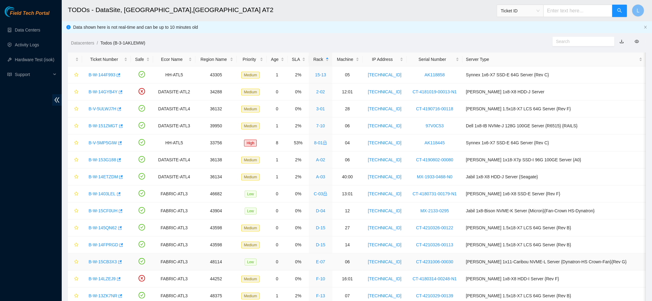
click at [99, 263] on link "B-W-15CB3X3" at bounding box center [103, 261] width 28 height 5
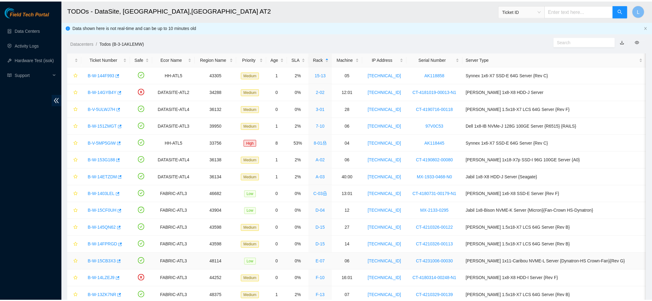
scroll to position [82, 0]
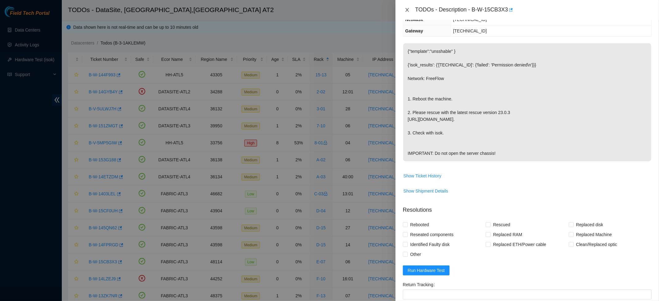
click at [411, 11] on button "Close" at bounding box center [407, 10] width 9 height 6
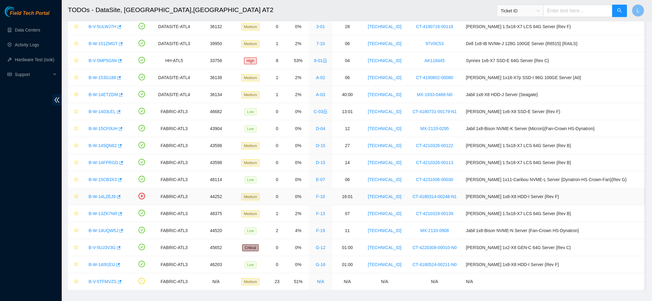
click at [107, 198] on link "B-W-14LZEJ9" at bounding box center [102, 196] width 27 height 5
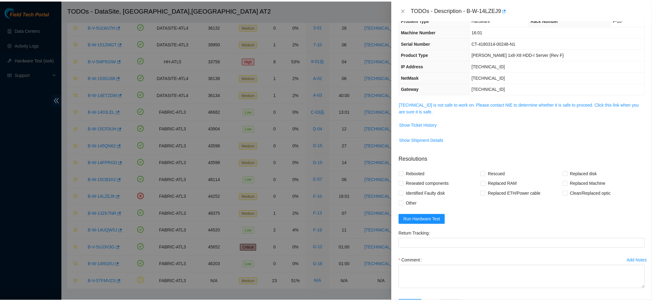
scroll to position [0, 0]
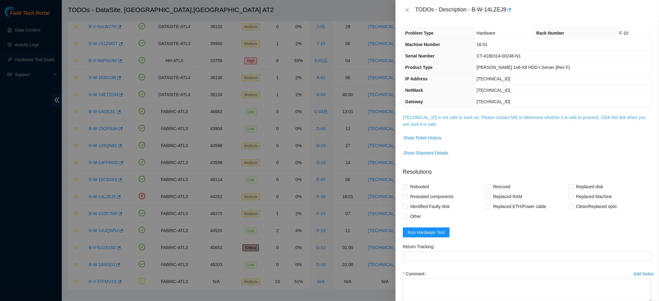
click at [485, 116] on link "23.47.220.35 is not safe to work on. Please contact NIE to determine whether it…" at bounding box center [524, 121] width 242 height 12
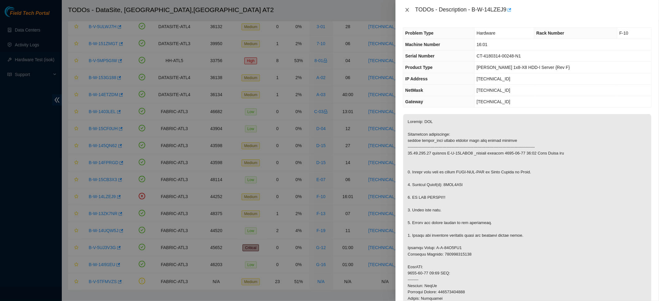
click at [405, 8] on icon "close" at bounding box center [406, 10] width 3 height 4
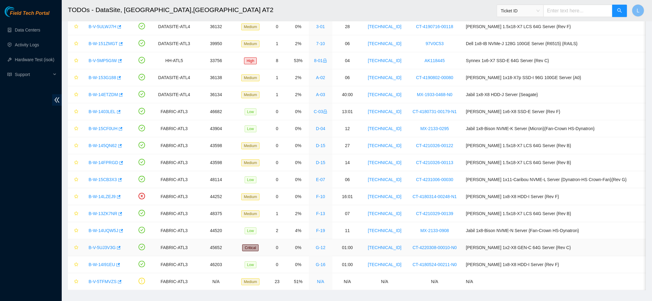
click at [111, 249] on link "B-V-5UJ3V3G" at bounding box center [102, 247] width 27 height 5
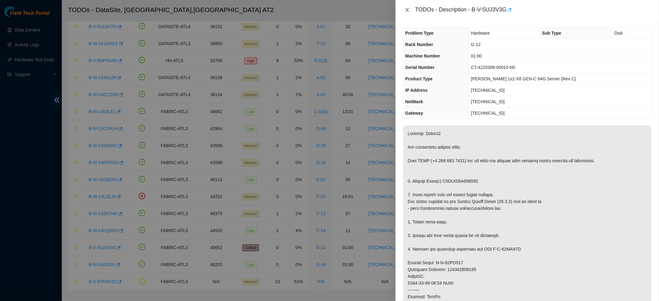
click at [409, 10] on icon "close" at bounding box center [406, 9] width 5 height 5
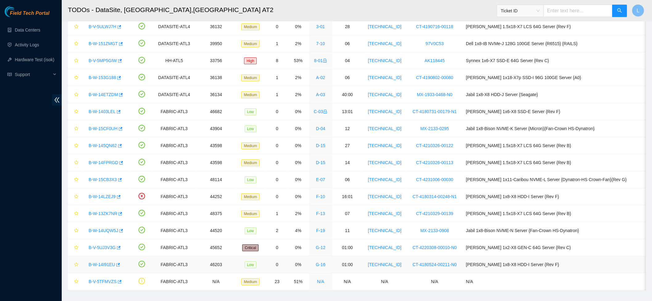
click at [107, 264] on link "B-W-14I91EU" at bounding box center [102, 264] width 27 height 5
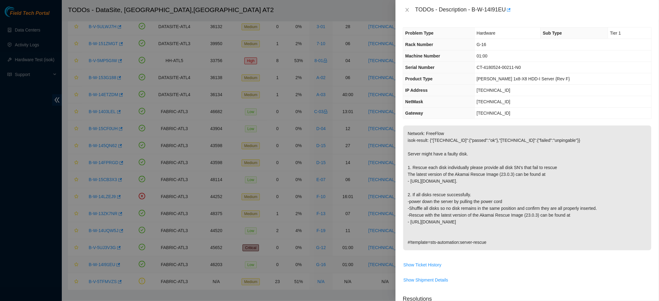
type textarea "After tried many time, finally successful. Thanks."
click at [408, 9] on icon "close" at bounding box center [406, 9] width 5 height 5
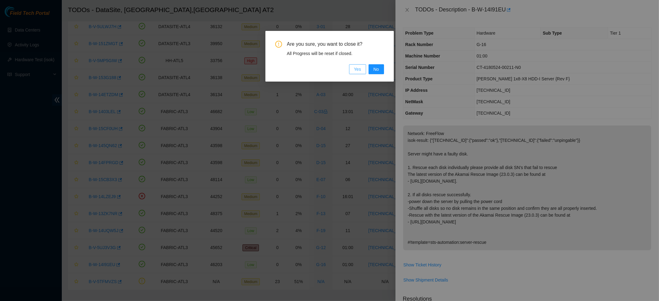
click at [357, 67] on span "Yes" at bounding box center [357, 69] width 7 height 7
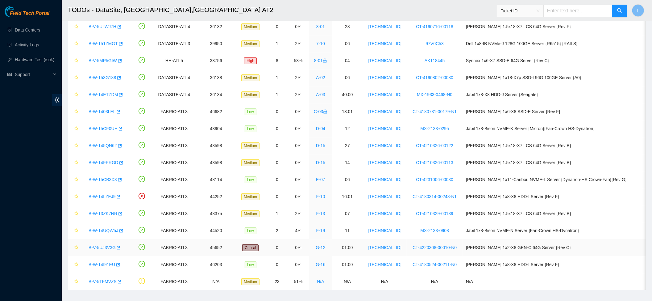
click at [112, 247] on link "B-V-5UJ3V3G" at bounding box center [102, 247] width 27 height 5
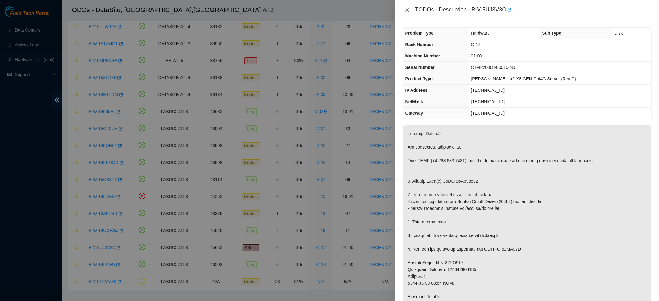
click at [407, 10] on icon "close" at bounding box center [406, 10] width 3 height 4
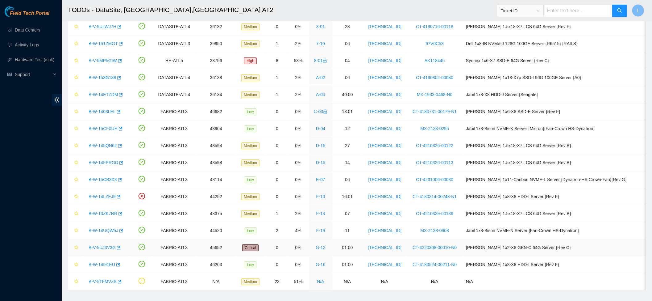
click at [104, 249] on link "B-V-5UJ3V3G" at bounding box center [102, 247] width 27 height 5
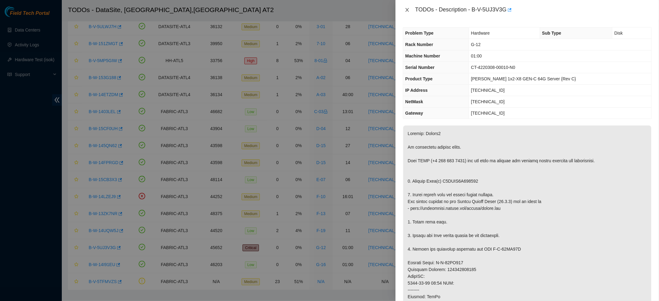
click at [405, 10] on icon "close" at bounding box center [406, 9] width 5 height 5
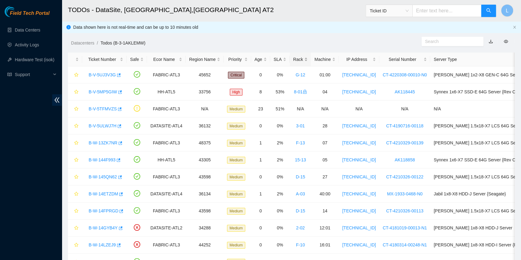
click at [293, 60] on div "Rack" at bounding box center [300, 59] width 15 height 7
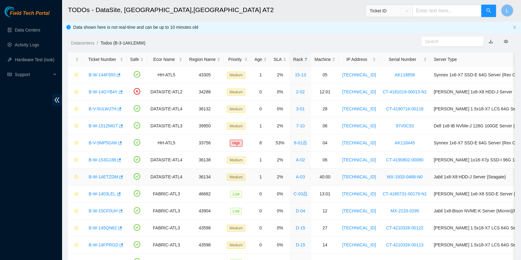
click at [102, 178] on link "B-W-14ETZDM" at bounding box center [103, 176] width 29 height 5
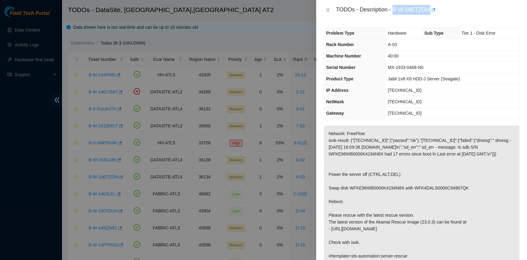
drag, startPoint x: 393, startPoint y: 10, endPoint x: 430, endPoint y: 11, distance: 37.1
click at [430, 11] on div "TODOs - Description - B-W-14ETZDM" at bounding box center [428, 10] width 184 height 10
copy div "B-W-14ETZDM"
drag, startPoint x: 329, startPoint y: 194, endPoint x: 464, endPoint y: 196, distance: 134.6
click at [464, 196] on p "Network: FreeFlow isok-result: {"[TECHNICAL_ID]":{"passed":"ok"},"[TECHNICAL_ID…" at bounding box center [421, 194] width 195 height 138
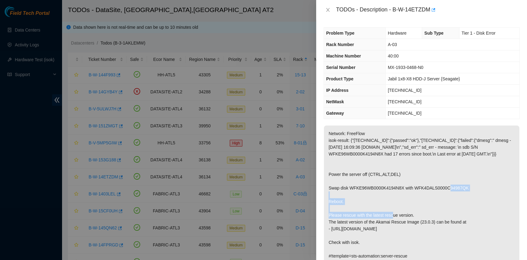
copy p "Swap disk WFKE96WB0000K4194N8X with WFK4DALS0000C94987QK"
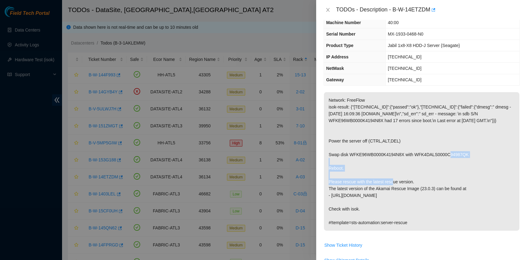
scroll to position [165, 0]
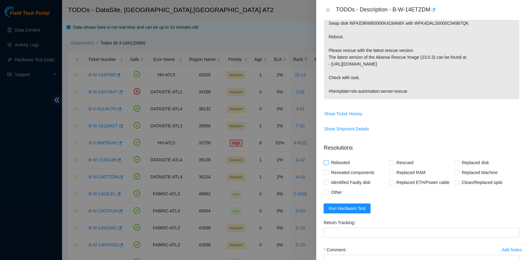
click at [344, 167] on span "Rebooted" at bounding box center [341, 162] width 24 height 10
click at [328, 164] on input "Rebooted" at bounding box center [326, 162] width 4 height 4
checkbox input "true"
click at [335, 197] on span "Other" at bounding box center [337, 192] width 16 height 10
click at [328, 194] on input "Other" at bounding box center [326, 192] width 4 height 4
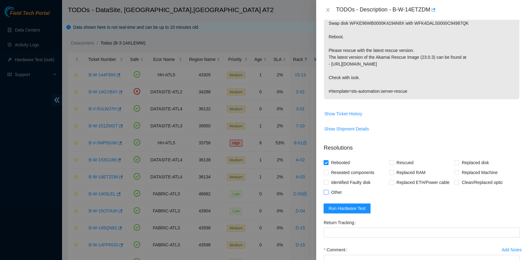
checkbox input "true"
click at [392, 165] on span at bounding box center [391, 162] width 5 height 5
click at [392, 164] on input "Rescued" at bounding box center [391, 162] width 4 height 4
checkbox input "true"
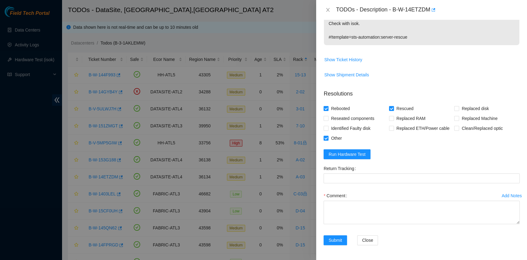
scroll to position [224, 0]
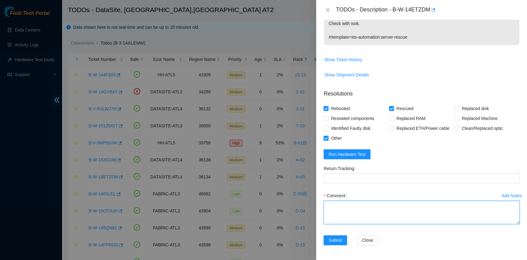
click at [335, 215] on textarea "Comment" at bounding box center [422, 211] width 196 height 23
paste textarea "B-W-14ETZDM rack# A-03 machine# 40:00 Powered off. Swapped disk WFKE96WB0000K41…"
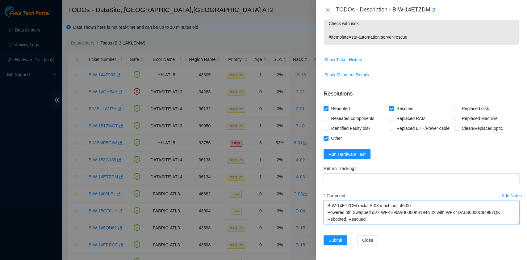
scroll to position [5, 0]
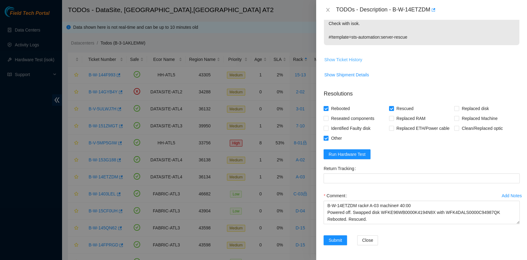
click at [342, 58] on span "Show Ticket History" at bounding box center [343, 59] width 38 height 7
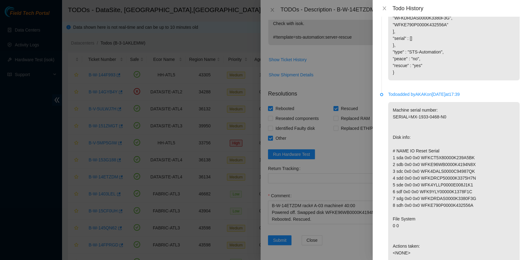
scroll to position [428, 0]
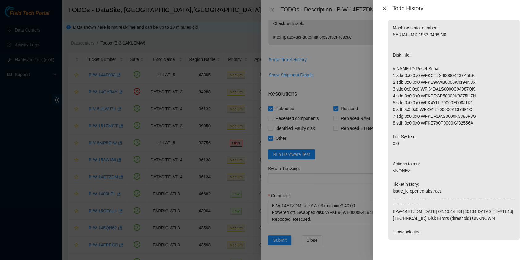
click at [384, 7] on icon "close" at bounding box center [384, 8] width 5 height 5
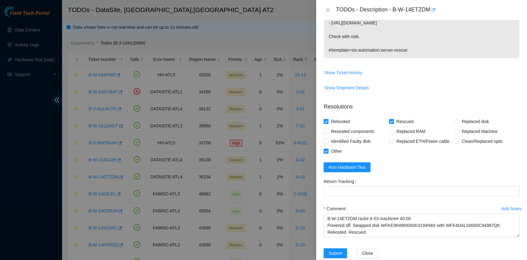
scroll to position [224, 0]
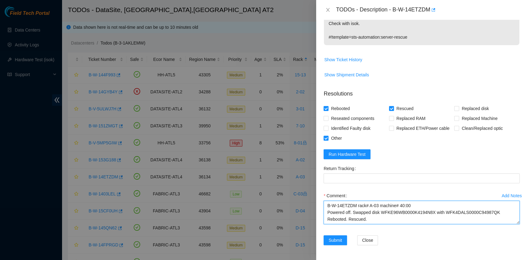
click at [361, 220] on textarea "B-W-14ETZDM rack# A-03 machine# 40:00 Powered off. Swapped disk WFKE96WB0000K41…" at bounding box center [422, 211] width 196 height 23
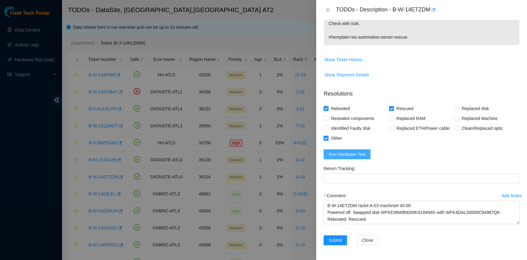
click at [358, 154] on span "Run Hardware Test" at bounding box center [347, 154] width 37 height 7
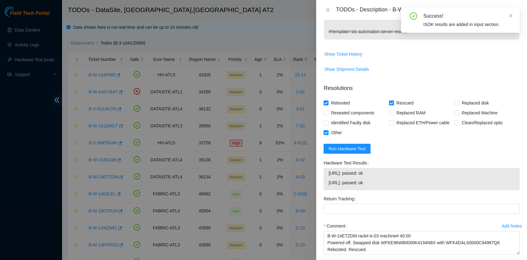
drag, startPoint x: 385, startPoint y: 188, endPoint x: 329, endPoint y: 184, distance: 55.7
click at [329, 184] on tbody "[URL]: passed: ok [URL]: passed: ok" at bounding box center [421, 178] width 187 height 19
copy tbody "[URL]: passed: ok [URL]: passed: ok"
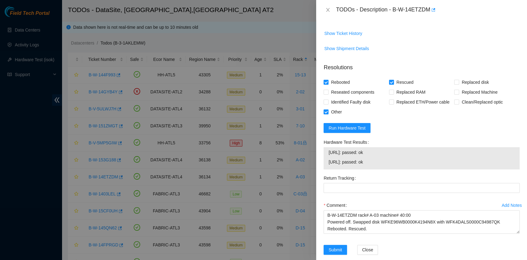
scroll to position [260, 0]
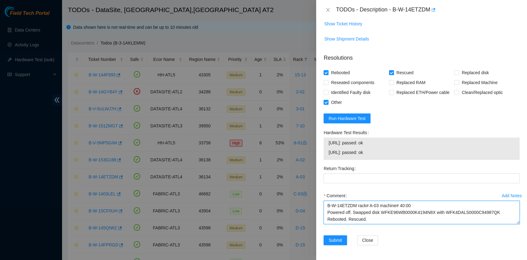
click at [338, 222] on textarea "B-W-14ETZDM rack# A-03 machine# 40:00 Powered off. Swapped disk WFKE96WB0000K41…" at bounding box center [422, 211] width 196 height 23
paste textarea "[URL]: passed: ok [URL]: passed: ok"
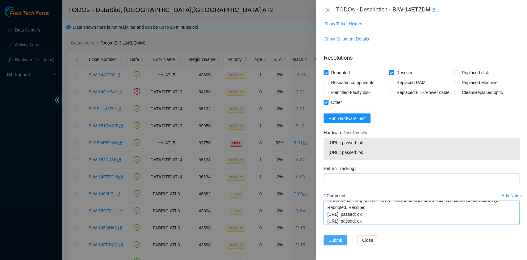
type textarea "B-W-14ETZDM rack# A-03 machine# 40:00 Powered off. Swapped disk WFKE96WB0000K41…"
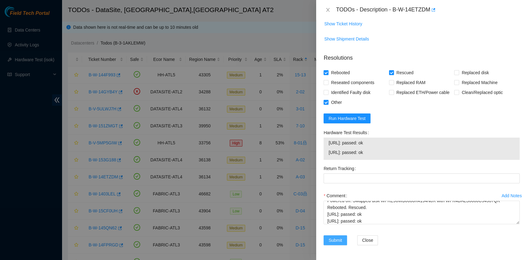
click at [337, 239] on span "Submit" at bounding box center [336, 240] width 14 height 7
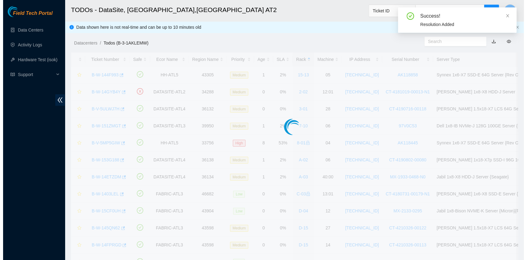
scroll to position [140, 0]
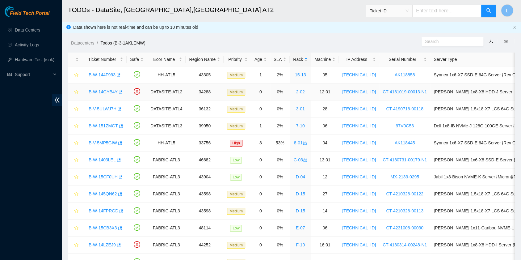
click at [107, 90] on link "B-W-14GYB4Y" at bounding box center [103, 91] width 29 height 5
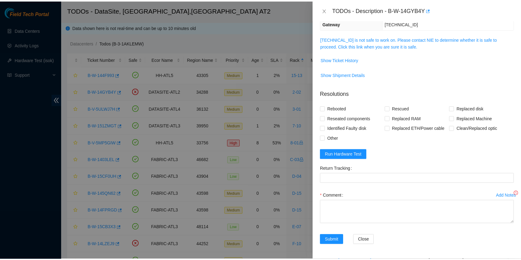
scroll to position [77, 0]
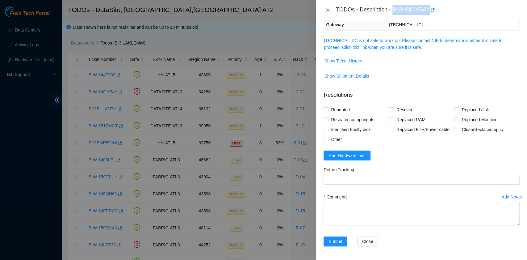
drag, startPoint x: 394, startPoint y: 11, endPoint x: 429, endPoint y: 12, distance: 34.3
click at [429, 12] on div "TODOs - Description - B-W-14GYB4Y" at bounding box center [428, 10] width 184 height 10
copy div "B-W-14GYB4Y"
click at [328, 11] on icon "close" at bounding box center [327, 9] width 5 height 5
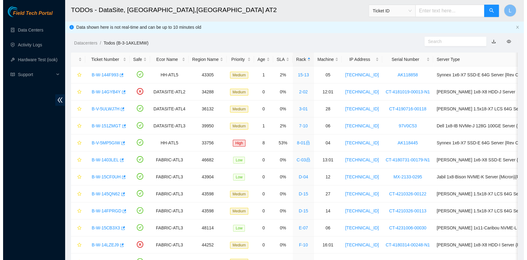
scroll to position [140, 0]
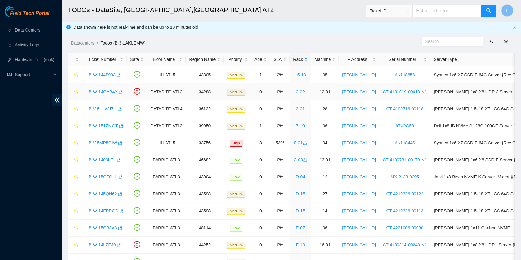
click at [110, 91] on link "B-W-14GYB4Y" at bounding box center [103, 91] width 29 height 5
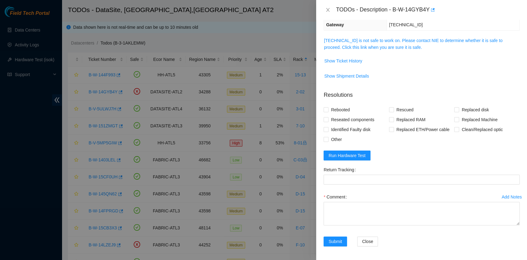
scroll to position [0, 0]
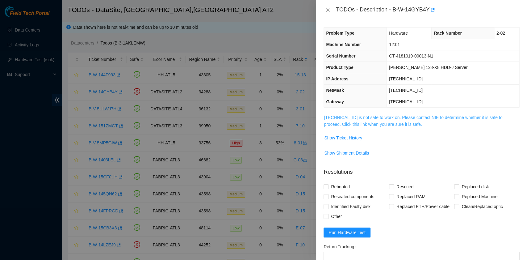
click at [384, 122] on link "[TECHNICAL_ID] is not safe to work on. Please contact NIE to determine whether …" at bounding box center [413, 121] width 178 height 12
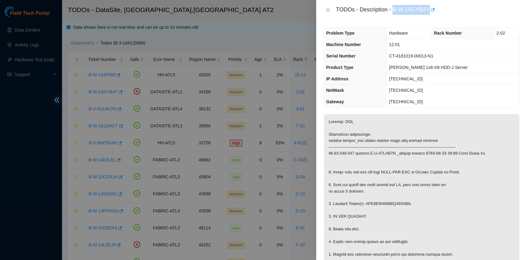
drag, startPoint x: 394, startPoint y: 9, endPoint x: 427, endPoint y: 10, distance: 33.4
click at [427, 10] on div "TODOs - Description - B-W-14GYB4Y" at bounding box center [428, 10] width 184 height 10
copy div "B-W-14GYB4Y"
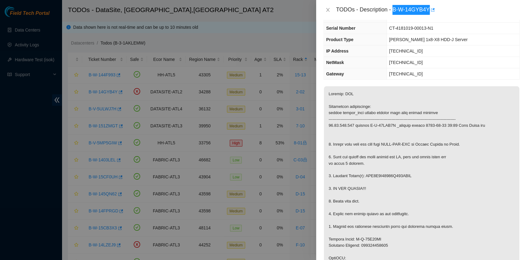
scroll to position [41, 0]
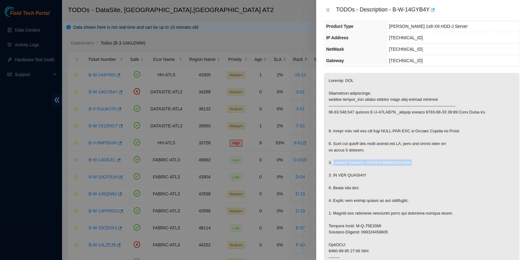
drag, startPoint x: 332, startPoint y: 161, endPoint x: 413, endPoint y: 160, distance: 80.6
click at [413, 160] on p at bounding box center [421, 238] width 195 height 331
copy p "Replace Drive(s): WFK0Z5A10000E906KCTX"
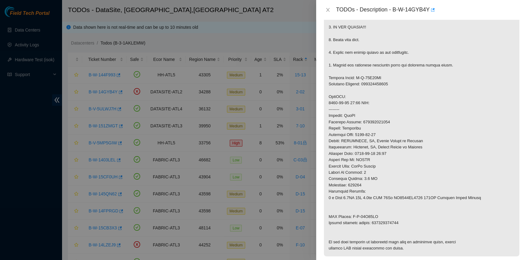
scroll to position [206, 0]
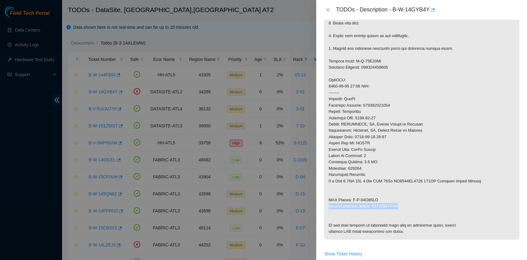
drag, startPoint x: 328, startPoint y: 206, endPoint x: 399, endPoint y: 207, distance: 71.0
click at [399, 207] on p at bounding box center [421, 73] width 195 height 331
copy p "Return tracking number: 463470048604"
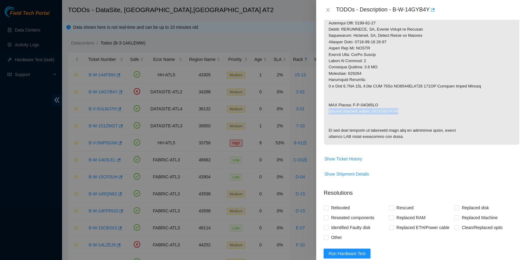
scroll to position [371, 0]
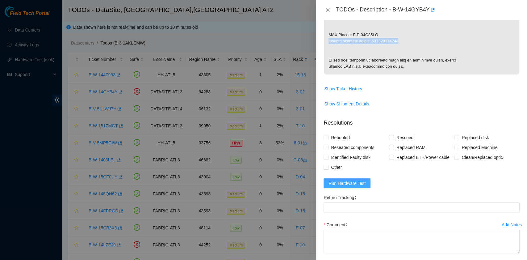
click at [354, 187] on span "Run Hardware Test" at bounding box center [347, 183] width 37 height 7
click at [346, 142] on span "Rebooted" at bounding box center [341, 137] width 24 height 10
click at [328, 139] on input "Rebooted" at bounding box center [326, 137] width 4 height 4
checkbox input "true"
click at [454, 139] on input "Replaced disk" at bounding box center [456, 137] width 4 height 4
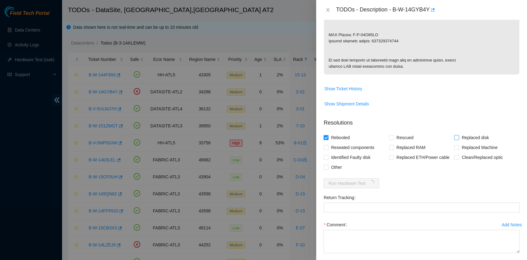
checkbox input "true"
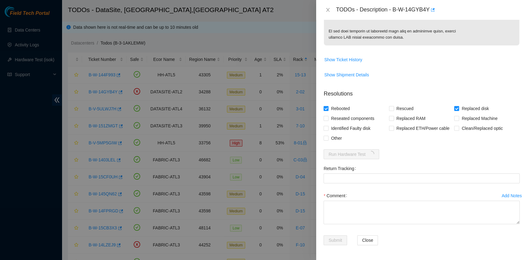
scroll to position [424, 0]
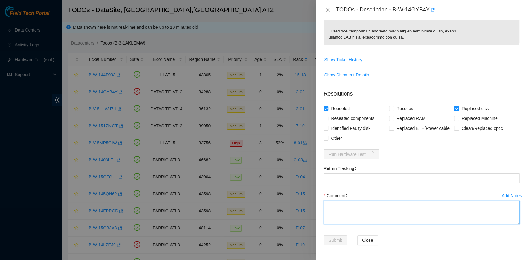
click at [363, 214] on textarea "Comment" at bounding box center [422, 211] width 196 height 23
paste textarea "B-W-14GYB4Y rack# 2-02 machine# 12:01 Replaced drive WFK0Z5A10000E906KCTX with …"
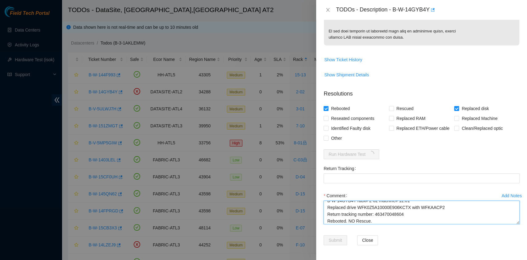
scroll to position [12, 0]
drag, startPoint x: 405, startPoint y: 207, endPoint x: 375, endPoint y: 207, distance: 30.0
click at [375, 207] on textarea "B-W-14GYB4Y rack# 2-02 machine# 12:01 Replaced drive WFK0Z5A10000E906KCTX with …" at bounding box center [422, 211] width 196 height 23
type textarea "B-W-14GYB4Y rack# 2-02 machine# 12:01 Replaced drive WFK0Z5A10000E906KCTX with …"
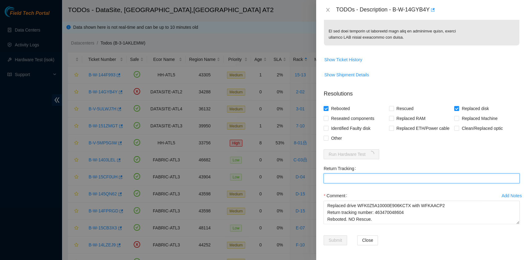
click at [365, 178] on Tracking "Return Tracking" at bounding box center [422, 178] width 196 height 10
paste Tracking "463470048604"
type Tracking "463470048604"
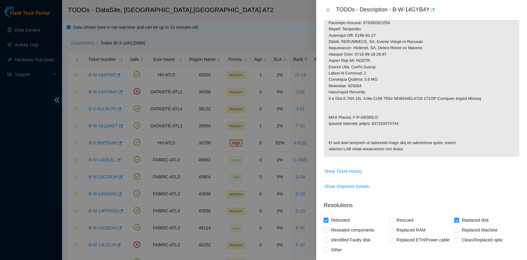
scroll to position [466, 0]
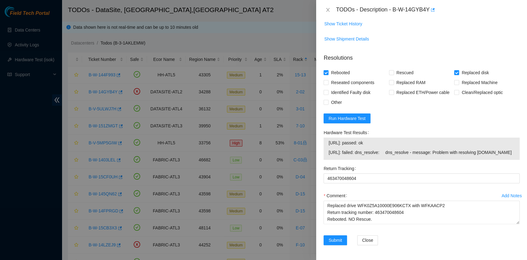
drag, startPoint x: 365, startPoint y: 154, endPoint x: 325, endPoint y: 137, distance: 42.9
click at [325, 137] on div "[URL]: passed: ok [URL]: failed: dns_resolve: dns_resolve - message: Problem wi…" at bounding box center [422, 148] width 196 height 22
copy tbody "[URL]: passed: ok [URL]: failed: dns_resolve: dns_resolve - message: Problem wi…"
click at [412, 185] on div "Return Tracking 463470048604" at bounding box center [421, 176] width 201 height 27
click at [433, 236] on div "Submit Close" at bounding box center [421, 243] width 201 height 17
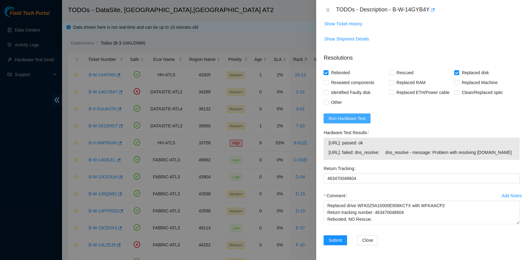
click at [353, 115] on span "Run Hardware Test" at bounding box center [347, 118] width 37 height 7
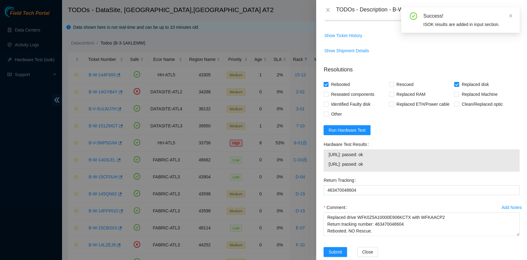
scroll to position [459, 0]
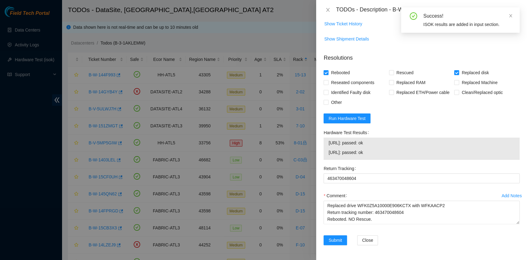
drag, startPoint x: 382, startPoint y: 153, endPoint x: 327, endPoint y: 147, distance: 54.9
click at [327, 147] on div "[URL]: passed: ok [URL]: passed: ok" at bounding box center [422, 148] width 196 height 22
copy tbody "[URL]: passed: ok [URL]: passed: ok"
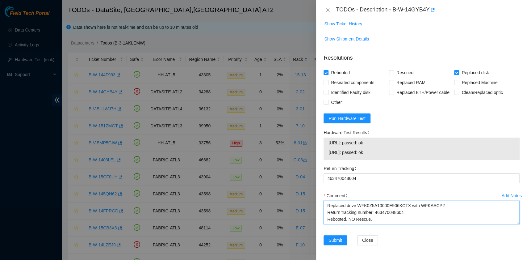
click at [332, 221] on textarea "B-W-14GYB4Y rack# 2-02 machine# 12:01 Replaced drive WFK0Z5A10000E906KCTX with …" at bounding box center [422, 211] width 196 height 23
paste textarea "[URL]: passed: ok [URL]: passed: ok"
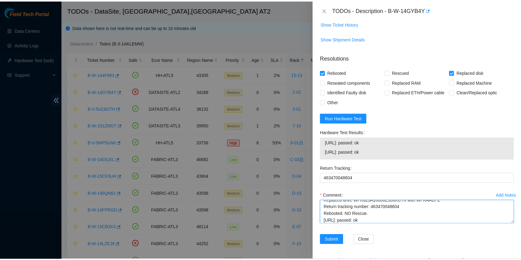
scroll to position [19, 0]
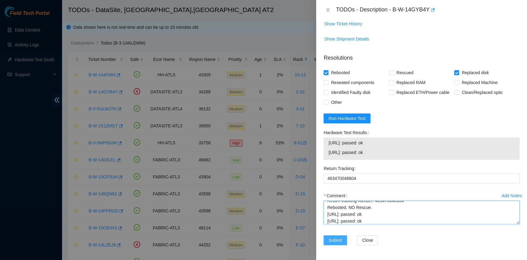
type textarea "B-W-14GYB4Y rack# 2-02 machine# 12:01 Replaced drive WFK0Z5A10000E906KCTX with …"
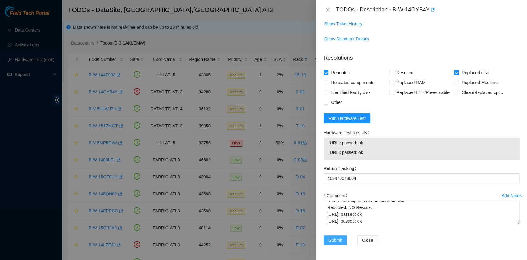
click at [335, 240] on span "Submit" at bounding box center [336, 240] width 14 height 7
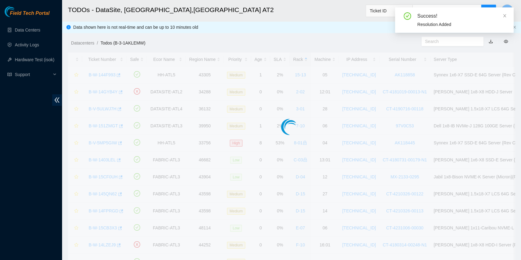
scroll to position [140, 0]
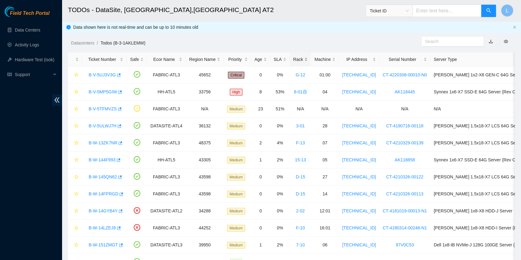
click at [293, 59] on div "Rack" at bounding box center [300, 59] width 15 height 7
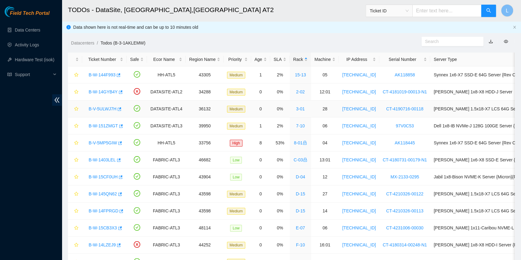
click at [106, 108] on link "B-V-5ULWJ7H" at bounding box center [103, 108] width 28 height 5
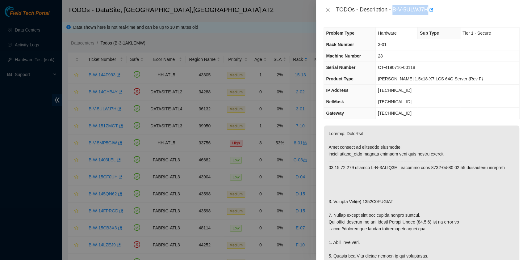
drag, startPoint x: 394, startPoint y: 10, endPoint x: 428, endPoint y: 12, distance: 33.7
click at [428, 12] on div "TODOs - Description - B-V-5ULWJ7H" at bounding box center [428, 10] width 184 height 10
copy div "B-V-5ULWJ7H"
drag, startPoint x: 333, startPoint y: 201, endPoint x: 389, endPoint y: 201, distance: 56.2
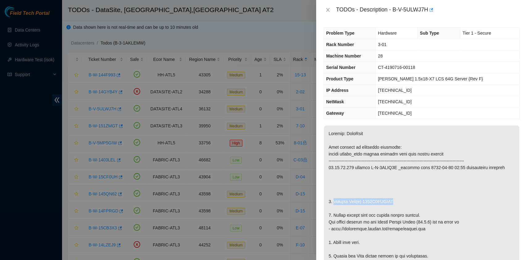
copy p "Replace Disk(s) 2531K1NIFJKA"
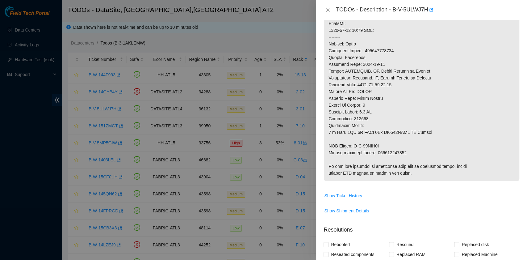
scroll to position [288, 0]
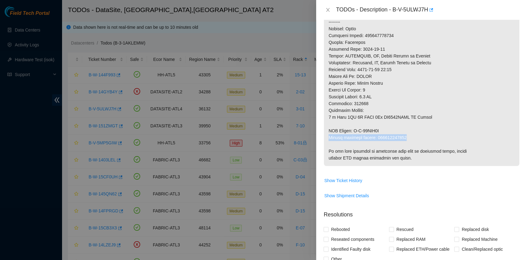
drag, startPoint x: 329, startPoint y: 136, endPoint x: 406, endPoint y: 137, distance: 77.2
click at [406, 137] on p at bounding box center [421, 1] width 195 height 329
copy p "Return tracking number: 473665212834"
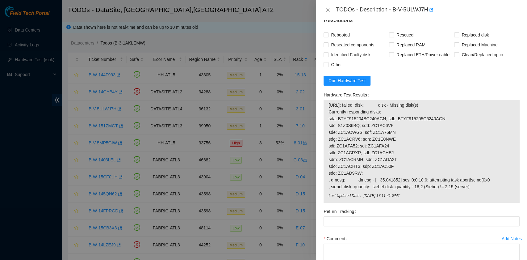
scroll to position [524, 0]
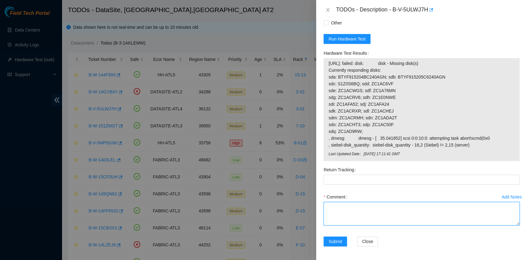
click at [348, 207] on textarea "Comment" at bounding box center [422, 213] width 196 height 23
paste textarea "B-V-5ULWJ7H rack# 3-01 machine# 28 Replaced disk 2531K1NIFJKA with WMC130EA8ZKA…"
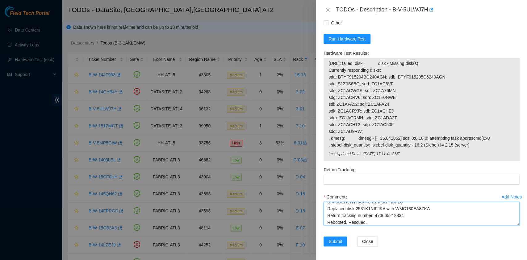
scroll to position [12, 0]
drag, startPoint x: 404, startPoint y: 210, endPoint x: 375, endPoint y: 209, distance: 29.0
click at [375, 209] on textarea "B-V-5ULWJ7H rack# 3-01 machine# 28 Replaced disk 2531K1NIFJKA with WMC130EA8ZKA…" at bounding box center [422, 213] width 196 height 23
type textarea "B-V-5ULWJ7H rack# 3-01 machine# 28 Replaced disk 2531K1NIFJKA with WMC130EA8ZKA…"
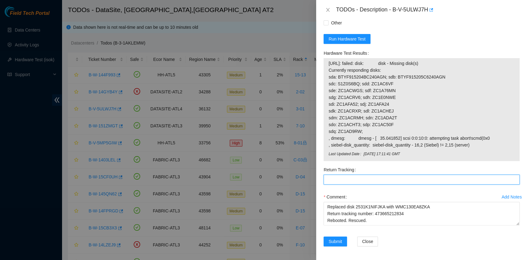
click at [360, 175] on Tracking "Return Tracking" at bounding box center [422, 179] width 196 height 10
paste Tracking "473665212834"
type Tracking "473665212834"
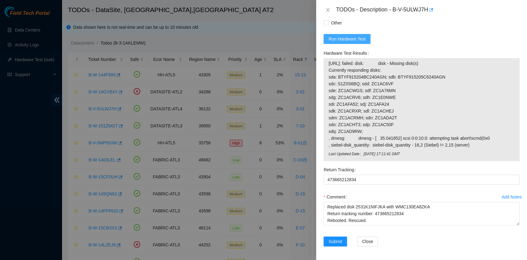
click at [345, 40] on span "Run Hardware Test" at bounding box center [347, 39] width 37 height 7
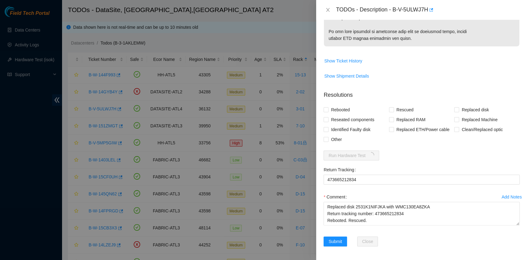
scroll to position [366, 0]
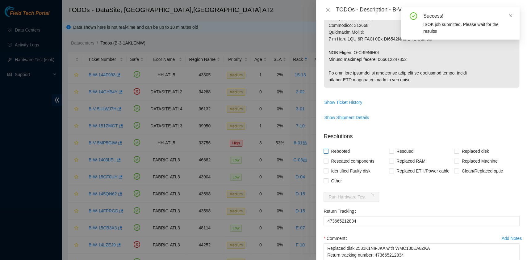
click at [342, 149] on span "Rebooted" at bounding box center [341, 151] width 24 height 10
click at [328, 149] on input "Rebooted" at bounding box center [326, 151] width 4 height 4
checkbox input "true"
click at [389, 150] on input "Rescued" at bounding box center [391, 151] width 4 height 4
checkbox input "true"
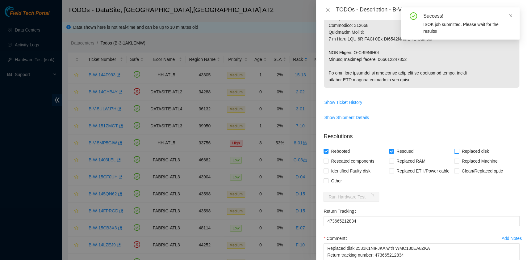
click at [459, 149] on span "Replaced disk" at bounding box center [475, 151] width 32 height 10
click at [455, 149] on input "Replaced disk" at bounding box center [456, 151] width 4 height 4
checkbox input "true"
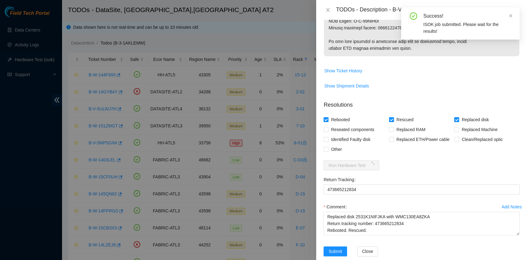
scroll to position [408, 0]
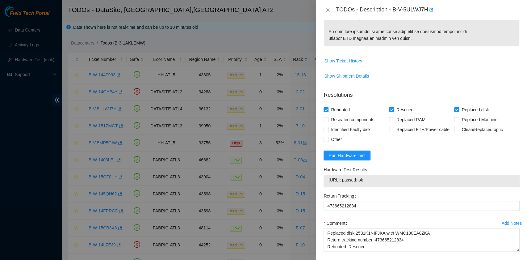
drag, startPoint x: 379, startPoint y: 178, endPoint x: 328, endPoint y: 181, distance: 51.0
click at [328, 181] on div "[URL]: passed: ok" at bounding box center [422, 180] width 196 height 13
copy tbody "[URL]: passed: ok"
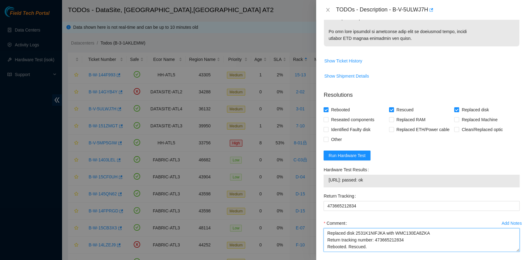
click at [364, 248] on textarea "B-V-5ULWJ7H rack# 3-01 machine# 28 Replaced disk 2531K1NIFJKA with WMC130EA8ZKA…" at bounding box center [422, 239] width 196 height 23
paste textarea "[URL]: passed: ok"
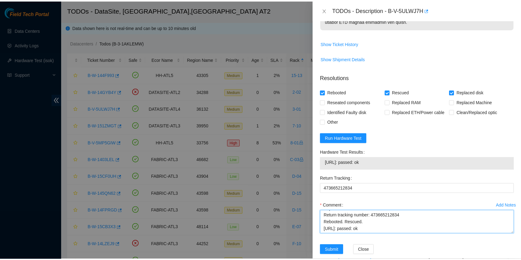
scroll to position [434, 0]
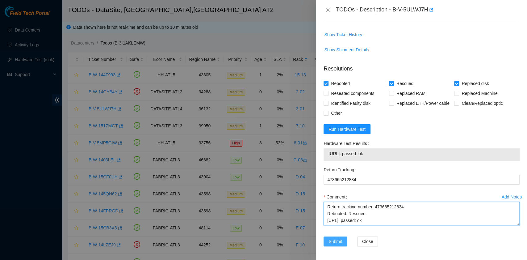
type textarea "B-V-5ULWJ7H rack# 3-01 machine# 28 Replaced disk 2531K1NIFJKA with WMC130EA8ZKA…"
click at [335, 240] on span "Submit" at bounding box center [336, 241] width 14 height 7
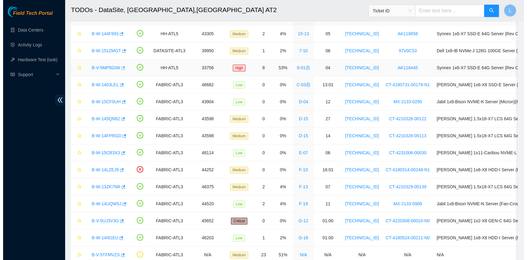
scroll to position [0, 0]
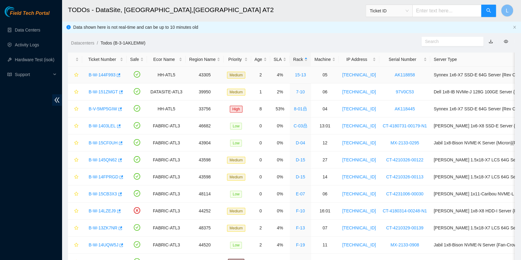
click at [110, 75] on link "B-W-144F993" at bounding box center [102, 74] width 27 height 5
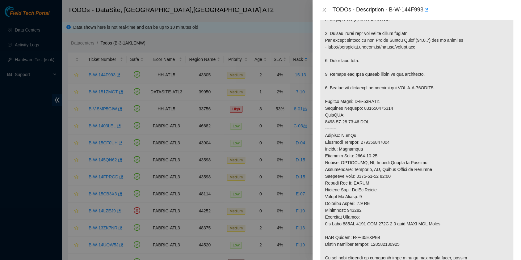
scroll to position [383, 0]
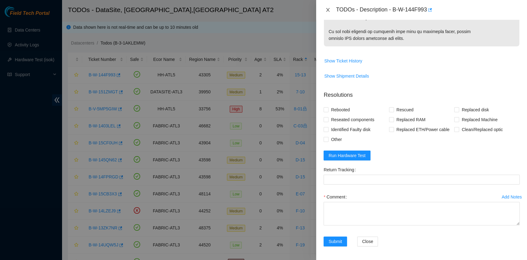
click at [328, 9] on icon "close" at bounding box center [327, 9] width 5 height 5
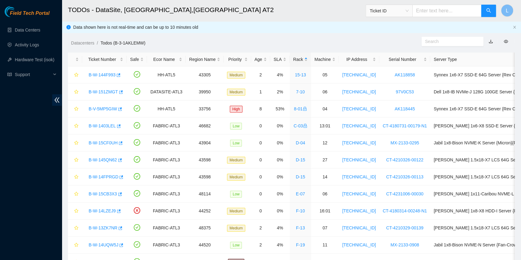
scroll to position [157, 0]
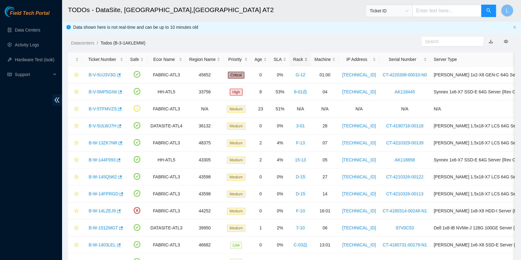
click at [293, 57] on div "Rack" at bounding box center [300, 59] width 15 height 7
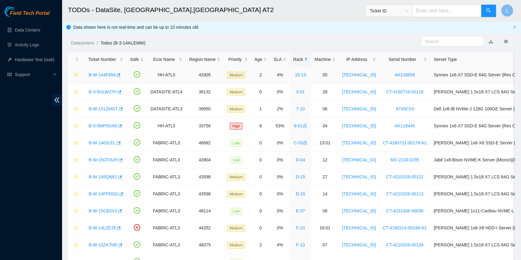
click at [95, 74] on link "B-W-144F993" at bounding box center [102, 74] width 27 height 5
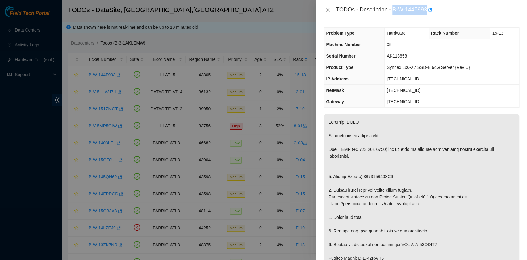
drag, startPoint x: 393, startPoint y: 10, endPoint x: 427, endPoint y: 10, distance: 33.3
click at [427, 10] on div "TODOs - Description - B-W-144F993" at bounding box center [428, 10] width 184 height 10
copy div "B-W-144F993"
drag, startPoint x: 334, startPoint y: 176, endPoint x: 367, endPoint y: 175, distance: 32.4
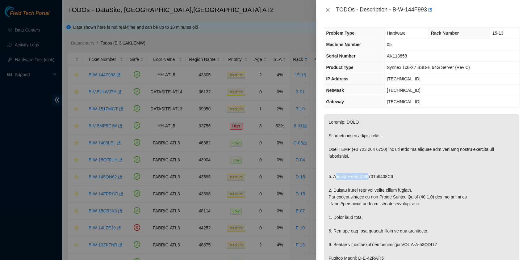
drag, startPoint x: 333, startPoint y: 177, endPoint x: 392, endPoint y: 175, distance: 59.3
copy p "Replace Disk(s) 1722175202A8"
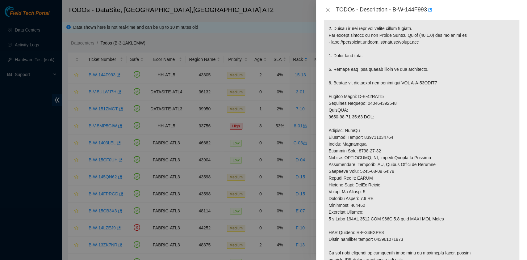
scroll to position [247, 0]
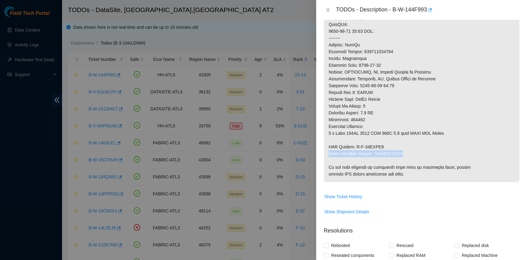
drag, startPoint x: 329, startPoint y: 152, endPoint x: 404, endPoint y: 156, distance: 75.1
click at [404, 156] on p at bounding box center [421, 24] width 195 height 315
copy p "Return tracking number: 463470047906"
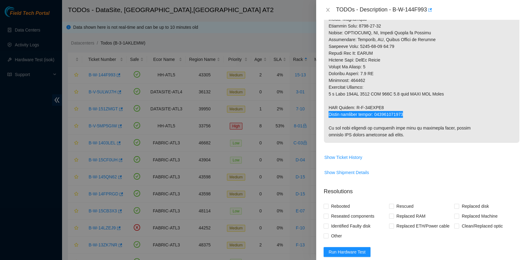
scroll to position [383, 0]
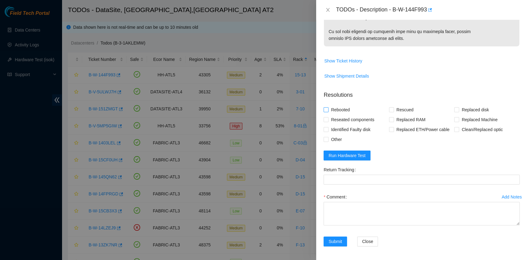
click at [346, 111] on span "Rebooted" at bounding box center [341, 110] width 24 height 10
click at [328, 111] on input "Rebooted" at bounding box center [326, 109] width 4 height 4
checkbox input "true"
click at [389, 109] on input "Rescued" at bounding box center [391, 109] width 4 height 4
checkbox input "true"
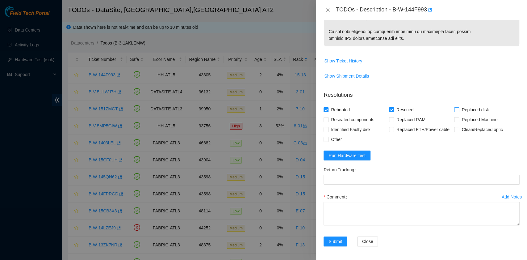
click at [454, 108] on input "Replaced disk" at bounding box center [456, 109] width 4 height 4
checkbox input "true"
click at [396, 205] on textarea "Comment" at bounding box center [422, 213] width 196 height 23
paste textarea "B-W-144F993 rack# 15-13 machine#05 Replaced disk 1722175202A8 with 22053476B627…"
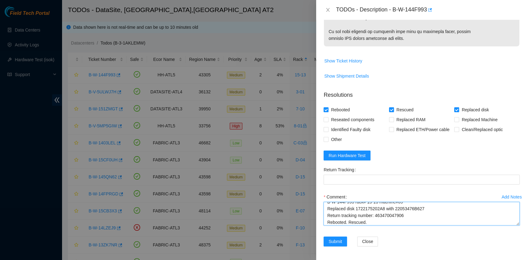
scroll to position [12, 0]
drag, startPoint x: 404, startPoint y: 207, endPoint x: 375, endPoint y: 208, distance: 29.4
click at [375, 208] on textarea "B-W-144F993 rack# 15-13 machine#05 Replaced disk 1722175202A8 with 22053476B627…" at bounding box center [422, 213] width 196 height 23
type textarea "B-W-144F993 rack# 15-13 machine#05 Replaced disk 1722175202A8 with 22053476B627…"
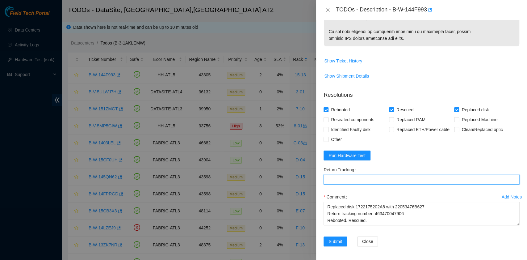
click at [358, 178] on Tracking "Return Tracking" at bounding box center [422, 179] width 196 height 10
paste Tracking "463470047906"
type Tracking "463470047906"
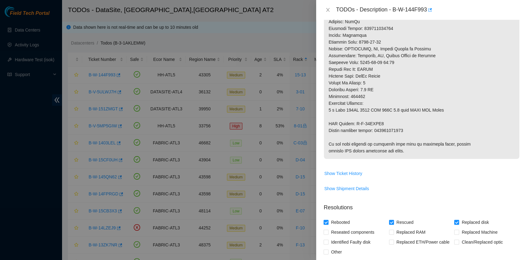
scroll to position [383, 0]
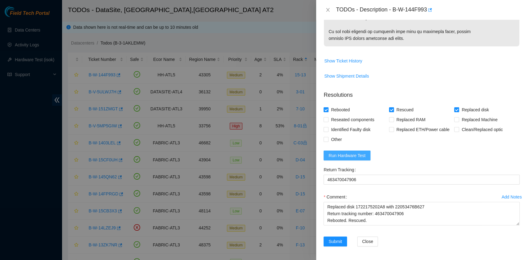
click at [360, 152] on span "Run Hardware Test" at bounding box center [347, 155] width 37 height 7
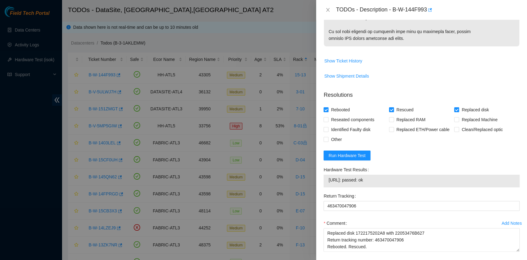
drag, startPoint x: 382, startPoint y: 178, endPoint x: 326, endPoint y: 180, distance: 56.3
click at [326, 180] on div "23.217.97.72: passed: ok" at bounding box center [422, 180] width 196 height 13
copy tbody "23.217.97.72: passed: ok"
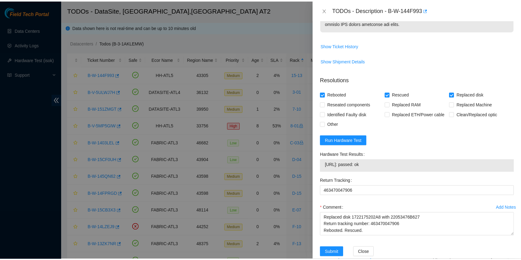
scroll to position [409, 0]
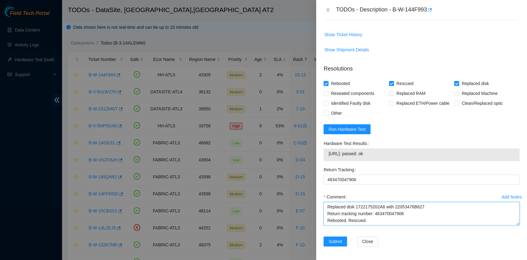
click at [349, 217] on textarea "B-W-144F993 rack# 15-13 machine#05 Replaced disk 1722175202A8 with 22053476B627…" at bounding box center [422, 213] width 196 height 23
click at [350, 222] on textarea "B-W-144F993 rack# 15-13 machine#05 Replaced disk 1722175202A8 with 22053476B627…" at bounding box center [422, 213] width 196 height 23
paste textarea "23.217.97.72: passed: ok"
type textarea "B-W-144F993 rack# 15-13 machine#05 Replaced disk 1722175202A8 with 22053476B627…"
click at [334, 239] on span "Submit" at bounding box center [336, 241] width 14 height 7
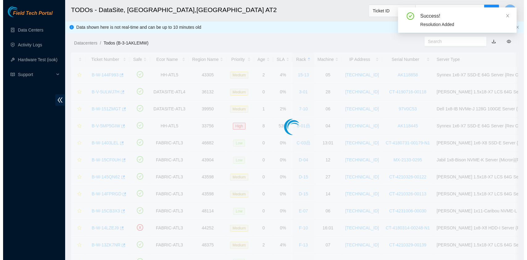
scroll to position [157, 0]
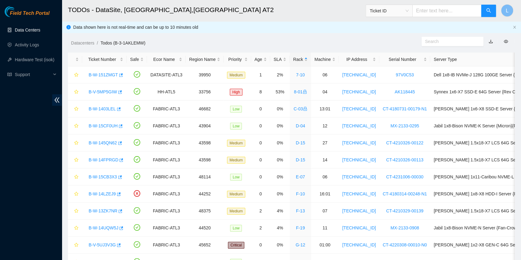
click at [22, 27] on link "Data Centers" at bounding box center [27, 29] width 25 height 5
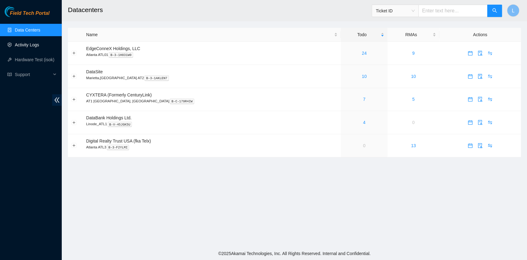
click at [34, 47] on link "Activity Logs" at bounding box center [27, 44] width 24 height 5
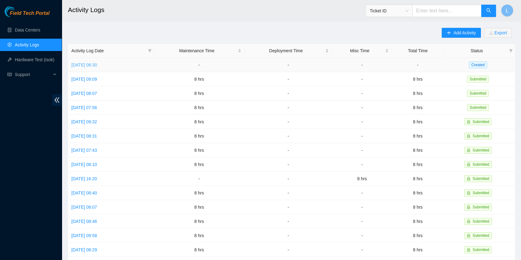
click at [81, 62] on link "Wed, 03 Sep 2025 08:30" at bounding box center [84, 64] width 26 height 5
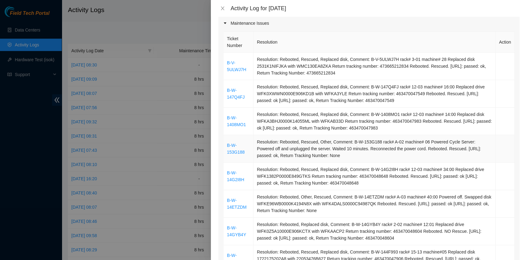
scroll to position [41, 0]
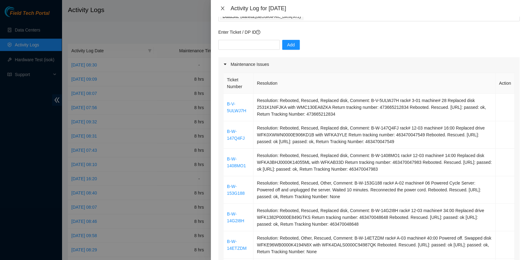
click at [221, 6] on icon "close" at bounding box center [222, 8] width 5 height 5
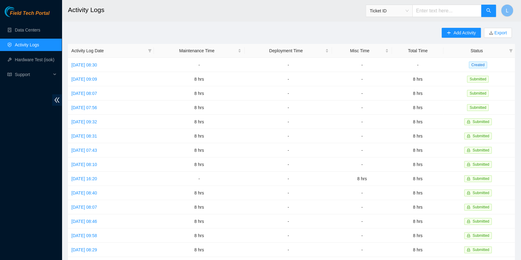
click at [25, 42] on link "Activity Logs" at bounding box center [27, 44] width 24 height 5
click at [35, 32] on link "Data Centers" at bounding box center [27, 29] width 25 height 5
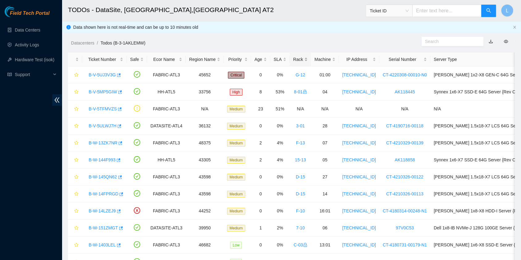
click at [295, 61] on div "Rack" at bounding box center [300, 59] width 15 height 7
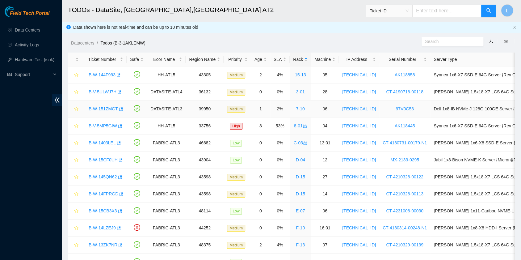
click at [108, 109] on link "B-W-151ZMGT" at bounding box center [103, 108] width 29 height 5
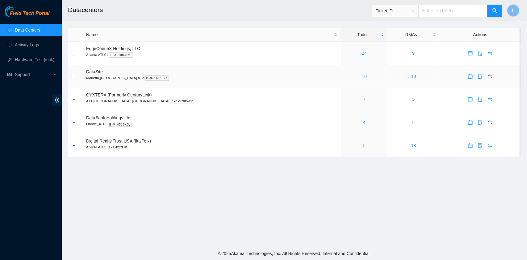
click at [362, 77] on link "10" at bounding box center [364, 76] width 5 height 5
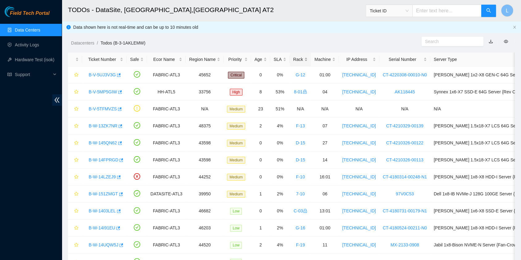
click at [294, 57] on div "Rack" at bounding box center [300, 59] width 15 height 7
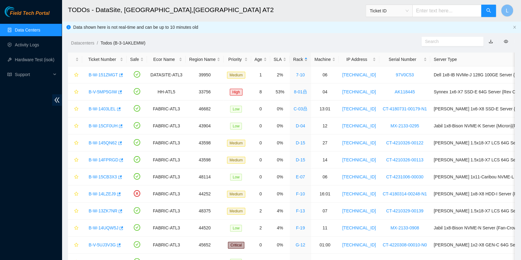
click at [294, 57] on div "Rack" at bounding box center [300, 59] width 15 height 7
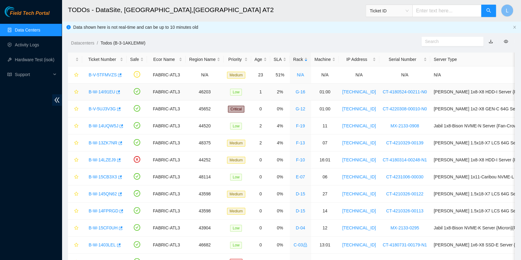
click at [106, 93] on link "B-W-14I91EU" at bounding box center [102, 91] width 27 height 5
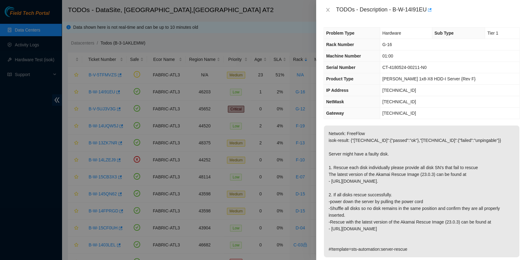
type textarea "After tried many time, finally successful. Thanks."
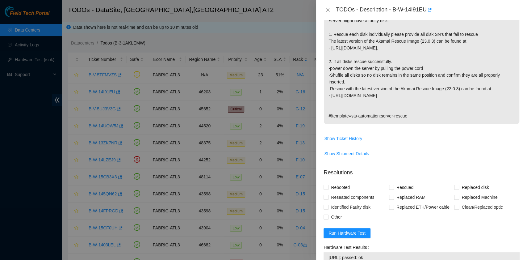
scroll to position [165, 0]
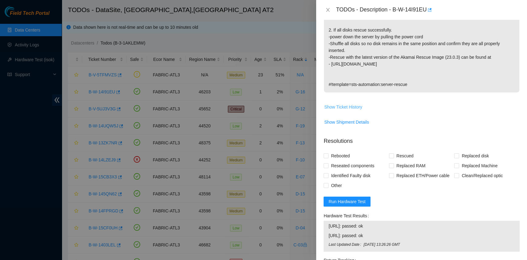
click at [353, 105] on span "Show Ticket History" at bounding box center [343, 106] width 38 height 7
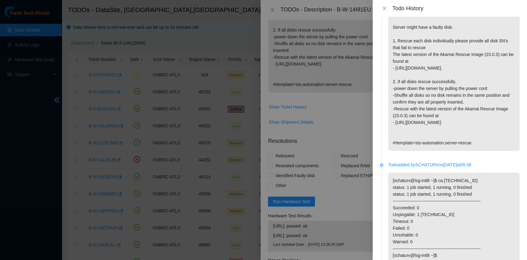
scroll to position [0, 0]
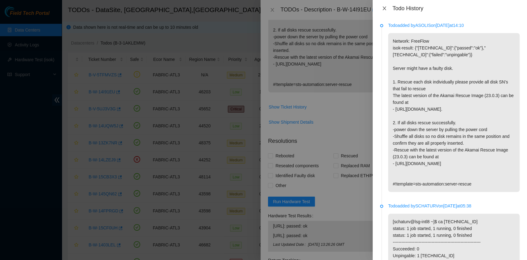
click at [385, 6] on icon "close" at bounding box center [384, 8] width 5 height 5
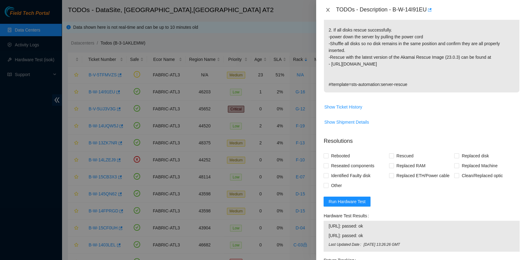
click at [326, 11] on icon "close" at bounding box center [327, 9] width 5 height 5
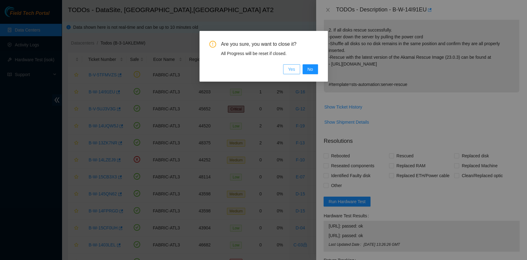
click at [292, 69] on span "Yes" at bounding box center [291, 69] width 7 height 7
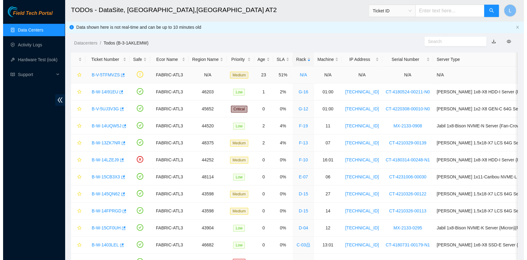
scroll to position [157, 0]
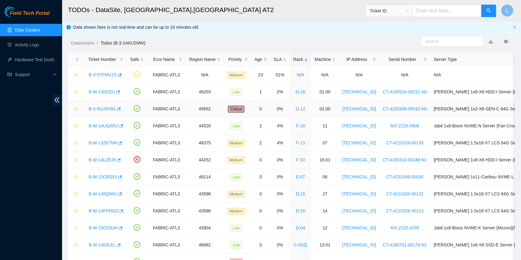
click at [109, 108] on link "B-V-5UJ3V3G" at bounding box center [102, 108] width 27 height 5
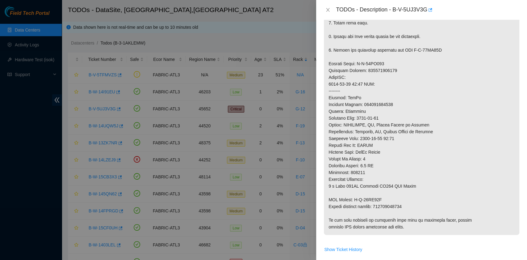
scroll to position [329, 0]
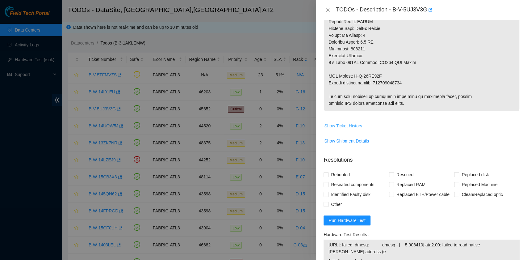
click at [358, 126] on span "Show Ticket History" at bounding box center [343, 125] width 38 height 7
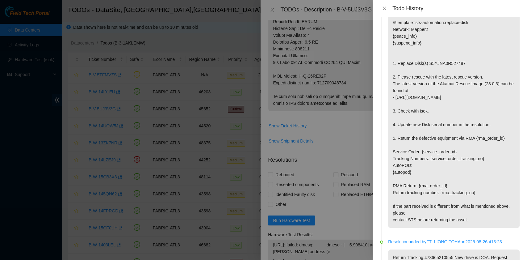
scroll to position [535, 0]
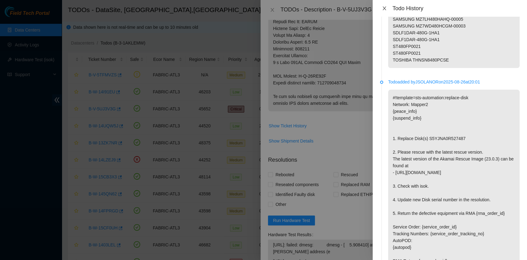
click at [387, 7] on button "Close" at bounding box center [384, 9] width 9 height 6
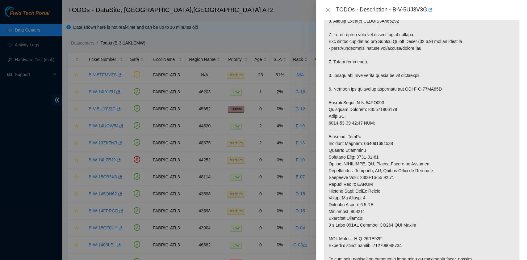
scroll to position [0, 0]
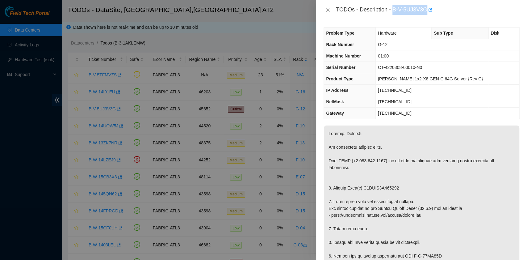
drag, startPoint x: 394, startPoint y: 10, endPoint x: 426, endPoint y: 11, distance: 32.7
click at [426, 11] on div "TODOs - Description - B-V-5UJ3V3G" at bounding box center [428, 10] width 184 height 10
copy div "B-V-5UJ3V3G"
drag, startPoint x: 333, startPoint y: 187, endPoint x: 395, endPoint y: 186, distance: 62.1
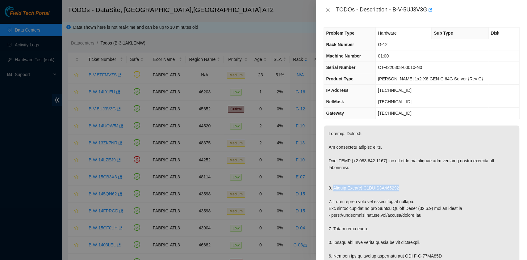
copy p "Replace Disk(s) S5YJNA0R527487"
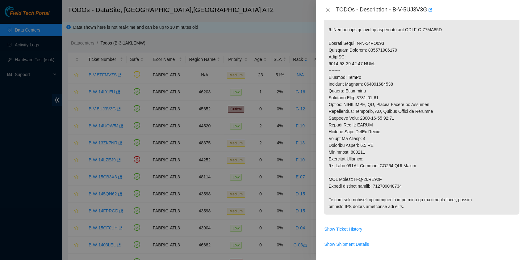
scroll to position [247, 0]
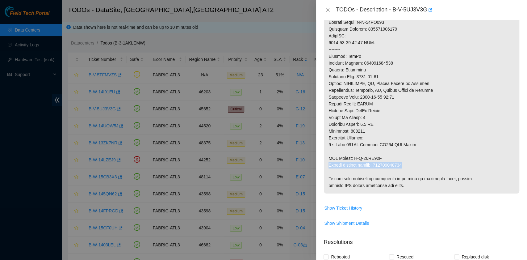
drag, startPoint x: 329, startPoint y: 163, endPoint x: 403, endPoint y: 162, distance: 74.1
click at [403, 162] on p at bounding box center [421, 35] width 195 height 315
copy p "Return tracking number: 463470048166"
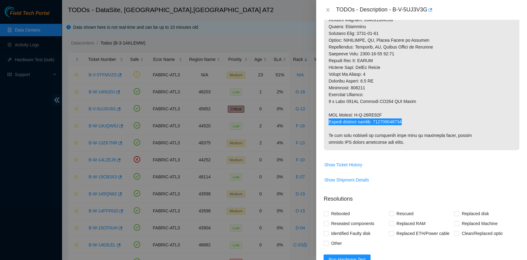
scroll to position [329, 0]
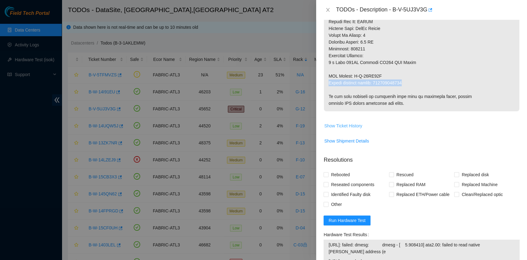
click at [345, 125] on span "Show Ticket History" at bounding box center [343, 125] width 38 height 7
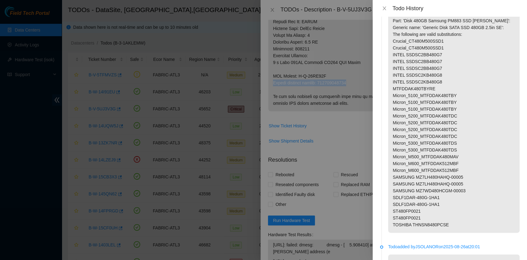
scroll to position [124, 0]
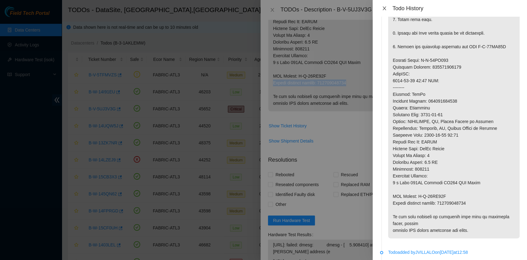
click at [384, 7] on icon "close" at bounding box center [384, 8] width 5 height 5
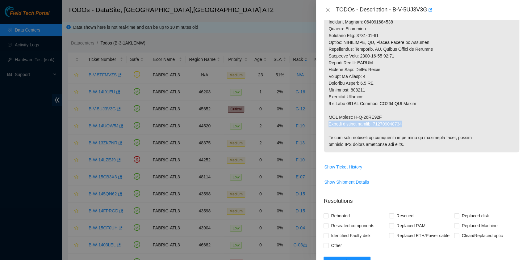
scroll to position [445, 0]
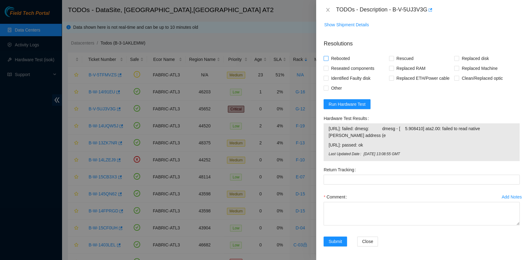
click at [346, 57] on span "Rebooted" at bounding box center [341, 58] width 24 height 10
click at [328, 57] on input "Rebooted" at bounding box center [326, 58] width 4 height 4
checkbox input "true"
click at [389, 58] on input "Rescued" at bounding box center [391, 58] width 4 height 4
checkbox input "true"
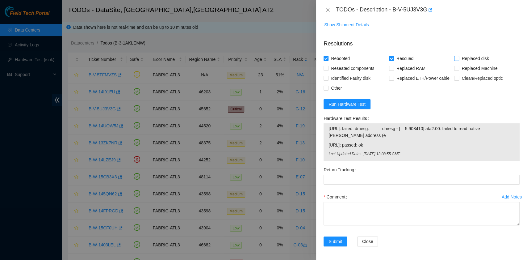
click at [454, 60] on span at bounding box center [456, 58] width 5 height 5
click at [454, 60] on input "Replaced disk" at bounding box center [456, 58] width 4 height 4
checkbox input "true"
click at [365, 218] on textarea "Comment" at bounding box center [422, 213] width 196 height 23
paste textarea "with S5YJNA0R414971"
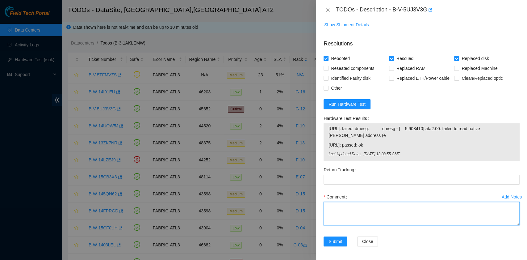
type textarea "with S5YJNA0R414971"
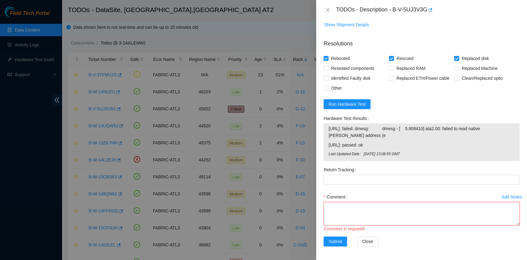
click at [357, 216] on textarea "Comment" at bounding box center [422, 213] width 196 height 23
paste textarea "B-V-5UJ3V3G rack# G-12 machine# 01:00 Replaced disk S5YJNA0R527487 with S5YJNA0…"
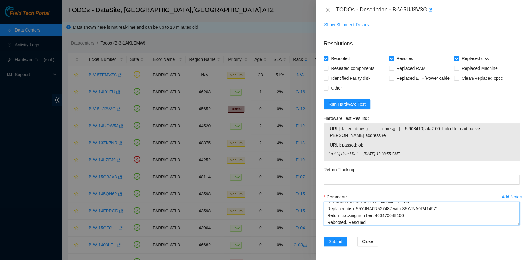
scroll to position [12, 0]
drag, startPoint x: 405, startPoint y: 208, endPoint x: 375, endPoint y: 205, distance: 29.8
click at [375, 205] on textarea "B-V-5UJ3V3G rack# G-12 machine# 01:00 Replaced disk S5YJNA0R527487 with S5YJNA0…" at bounding box center [422, 213] width 196 height 23
type textarea "B-V-5UJ3V3G rack# G-12 machine# 01:00 Replaced disk S5YJNA0R527487 with S5YJNA0…"
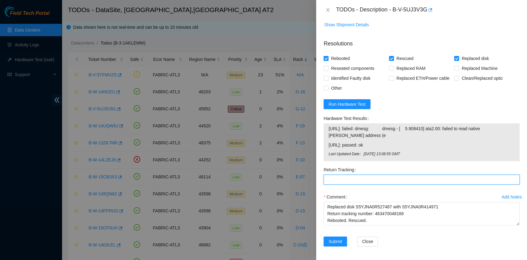
click at [365, 178] on Tracking "Return Tracking" at bounding box center [422, 179] width 196 height 10
paste Tracking "463470048166"
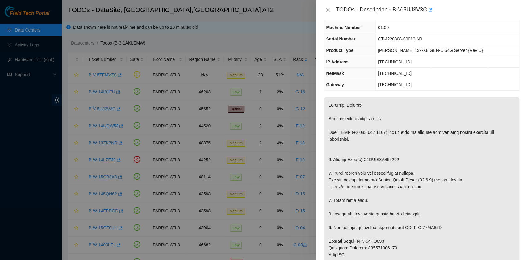
scroll to position [0, 0]
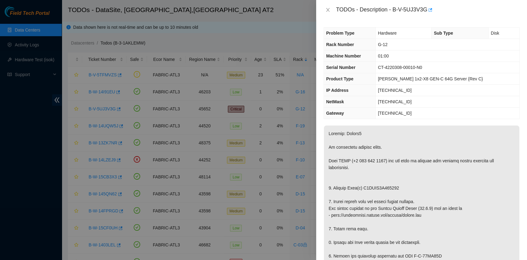
type Tracking "463470048166"
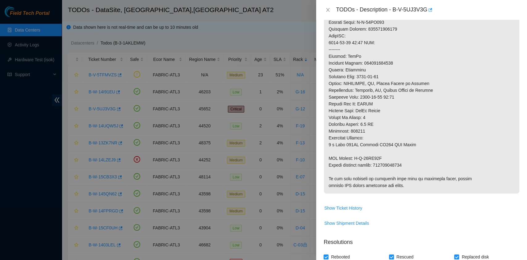
scroll to position [371, 0]
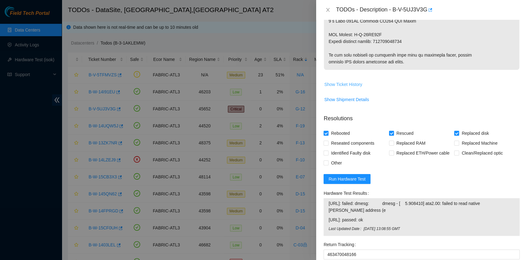
click at [336, 82] on span "Show Ticket History" at bounding box center [343, 84] width 38 height 7
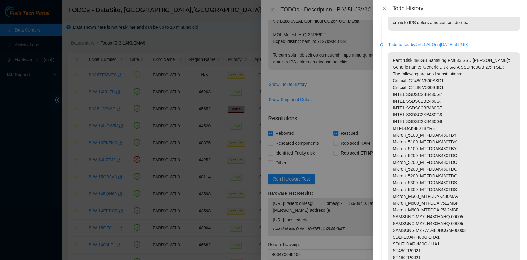
scroll to position [329, 0]
click at [384, 9] on icon "close" at bounding box center [384, 8] width 5 height 5
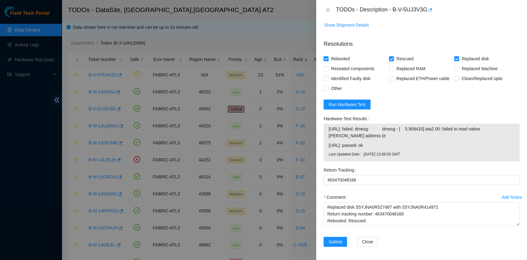
scroll to position [445, 0]
click at [359, 102] on span "Run Hardware Test" at bounding box center [347, 104] width 37 height 7
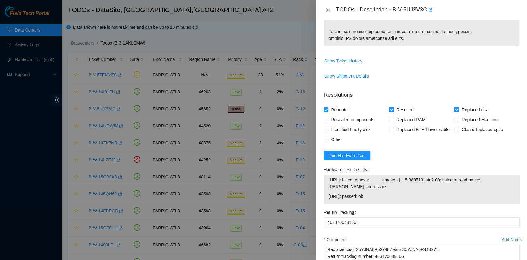
scroll to position [437, 0]
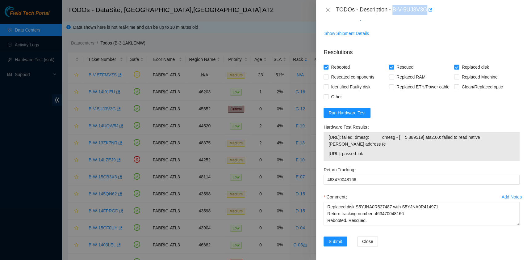
drag, startPoint x: 393, startPoint y: 10, endPoint x: 425, endPoint y: 9, distance: 32.1
click at [425, 9] on div "TODOs - Description - B-V-5UJ3V3G" at bounding box center [428, 10] width 184 height 10
copy div "B-V-5UJ3V3G"
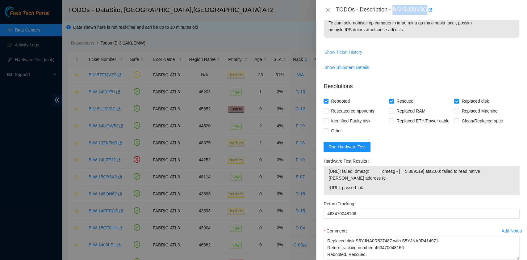
scroll to position [395, 0]
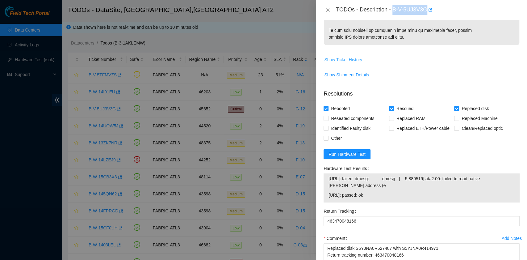
click at [357, 60] on span "Show Ticket History" at bounding box center [343, 59] width 38 height 7
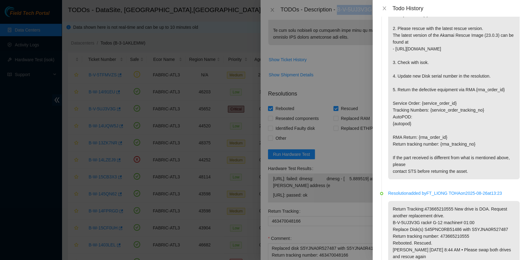
scroll to position [700, 0]
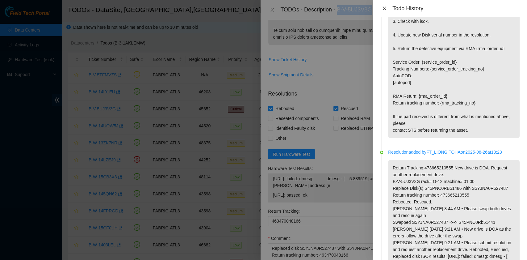
click at [385, 7] on icon "close" at bounding box center [384, 8] width 3 height 4
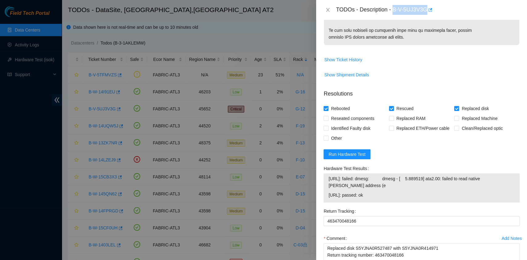
drag, startPoint x: 381, startPoint y: 193, endPoint x: 328, endPoint y: 178, distance: 55.1
click at [328, 178] on div "[URL]: failed: dmesg: dmesg - [ 5.889519] ata2.00: failed to read native max ad…" at bounding box center [422, 187] width 196 height 29
copy tbody "[URL]: failed: dmesg: dmesg - [ 5.889519] ata2.00: failed to read native max ad…"
